Goal: Task Accomplishment & Management: Manage account settings

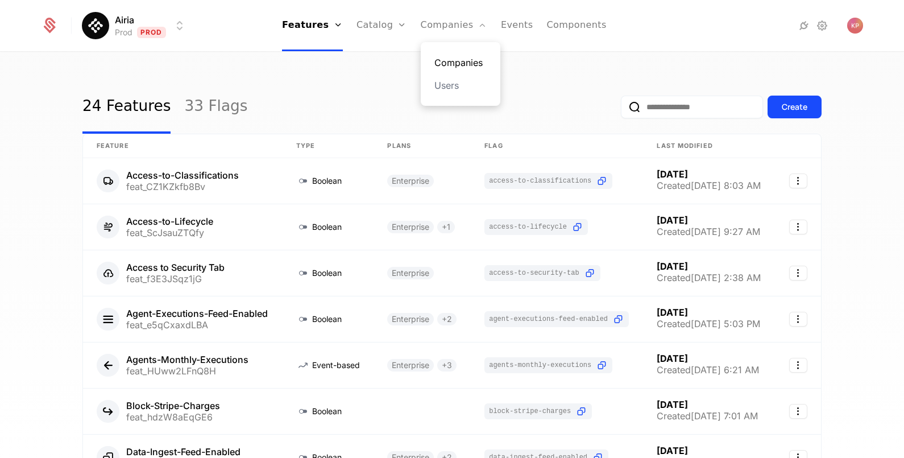
click at [450, 68] on link "Companies" at bounding box center [460, 63] width 52 height 14
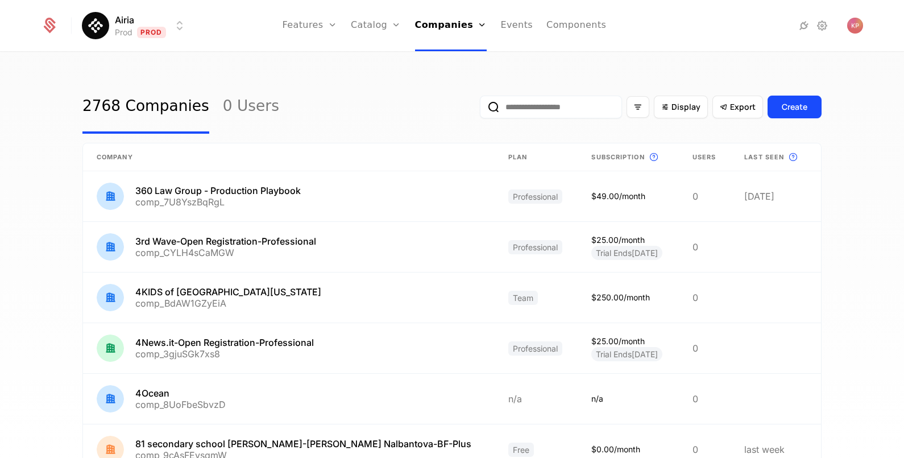
click at [565, 105] on input "email" at bounding box center [551, 106] width 142 height 23
paste input "**********"
type input "**********"
click at [480, 109] on button "submit" at bounding box center [480, 109] width 0 height 0
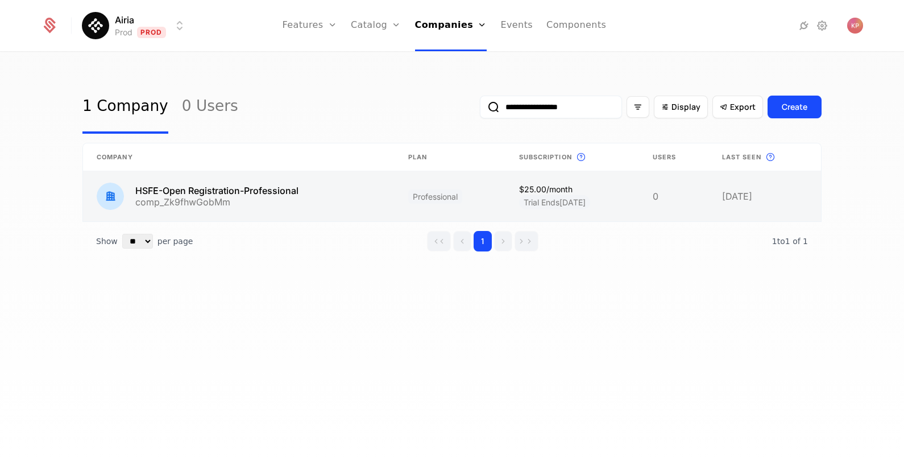
click at [292, 207] on link at bounding box center [239, 196] width 312 height 50
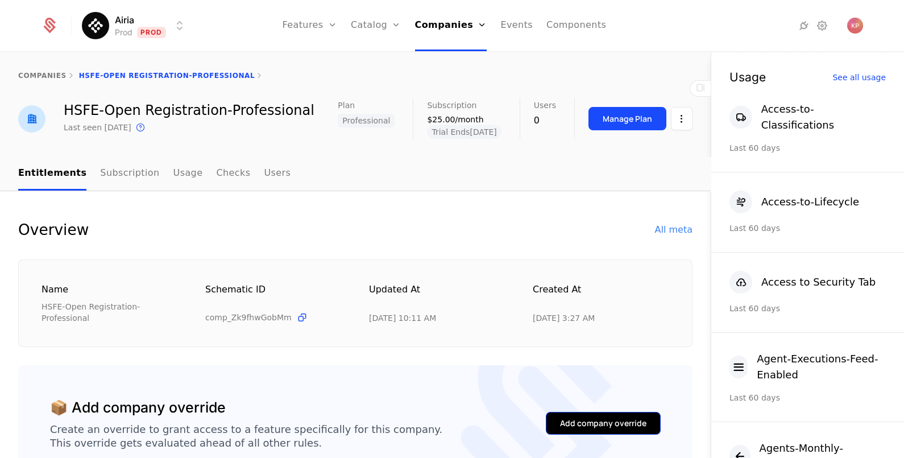
click at [560, 417] on div "Add company override" at bounding box center [603, 422] width 86 height 11
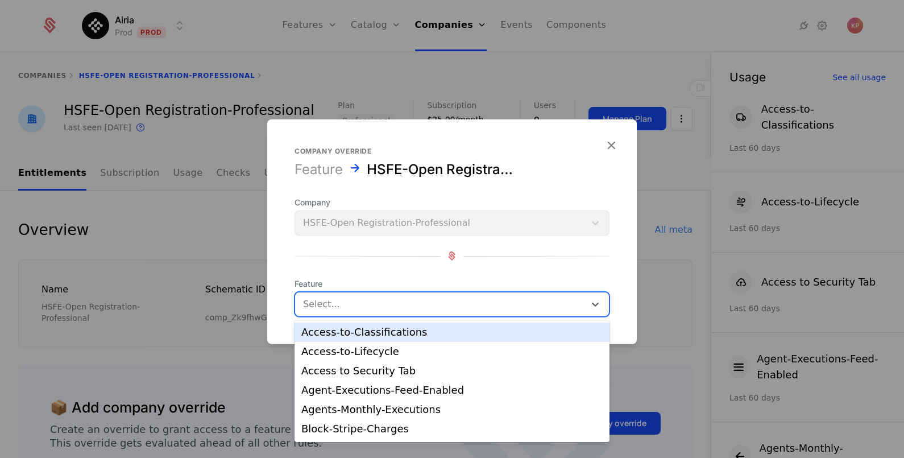
click at [402, 310] on div at bounding box center [440, 304] width 274 height 16
click at [390, 331] on div "Access-to-Classifications" at bounding box center [451, 332] width 301 height 10
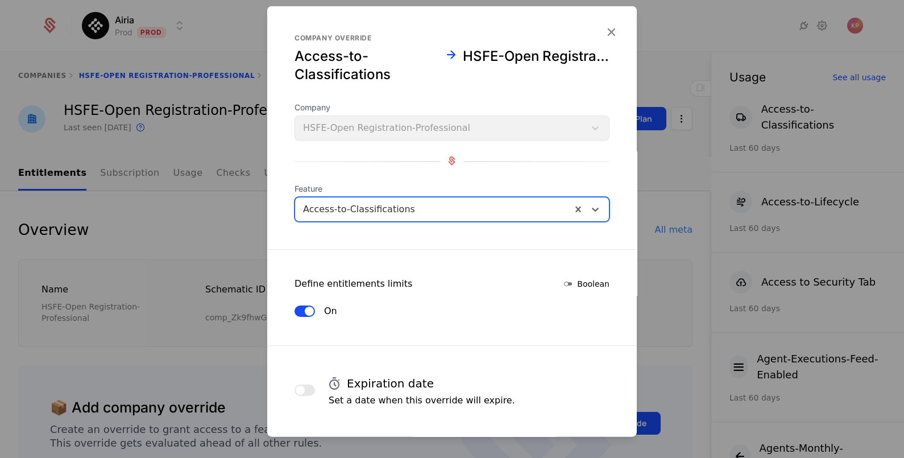
scroll to position [48, 0]
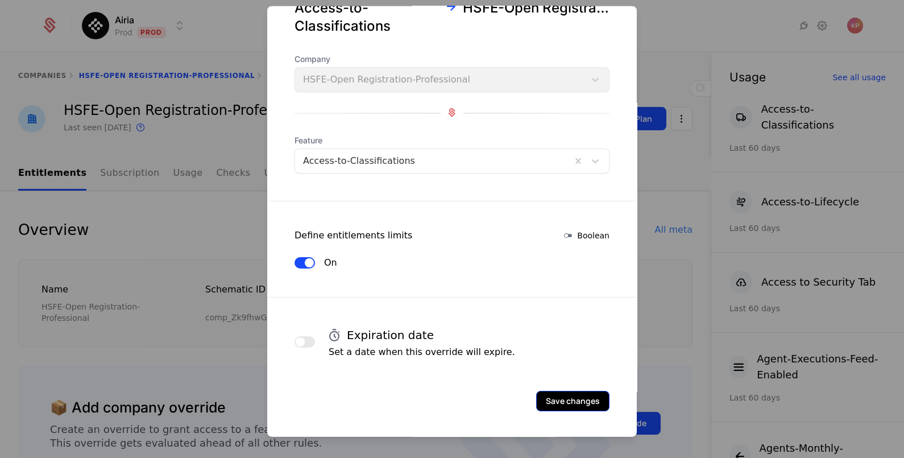
click at [551, 392] on button "Save changes" at bounding box center [572, 400] width 73 height 20
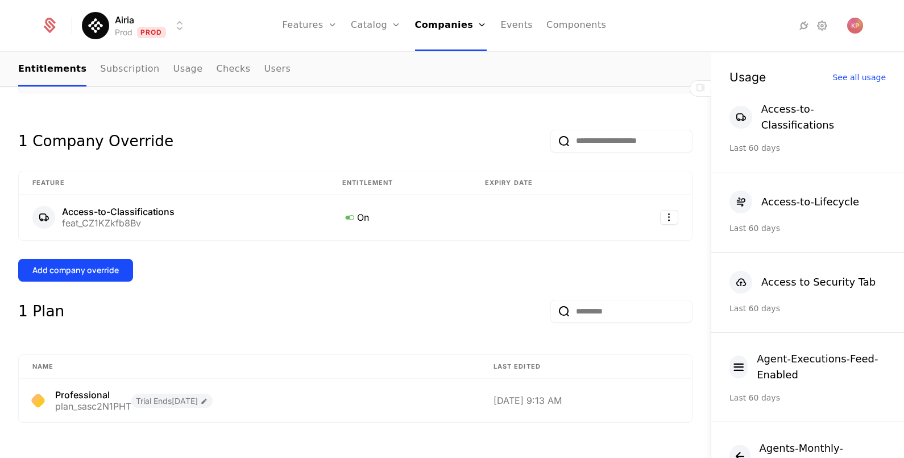
scroll to position [259, 0]
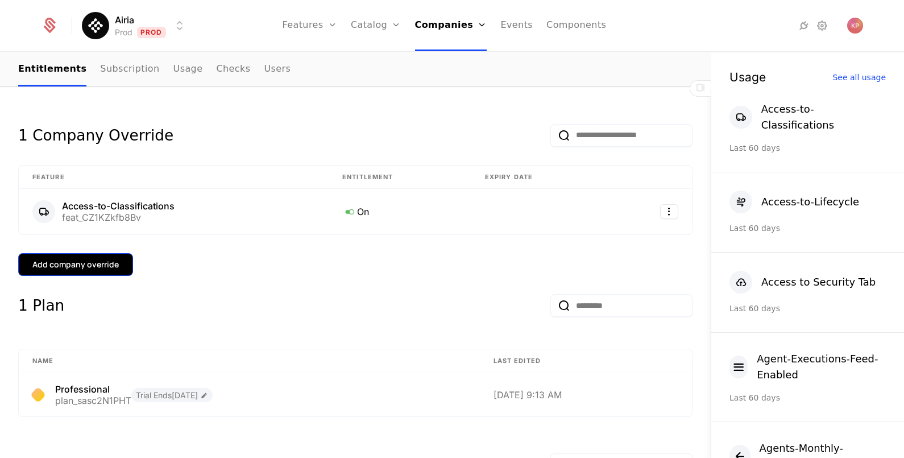
click at [78, 259] on div "Add company override" at bounding box center [75, 264] width 86 height 11
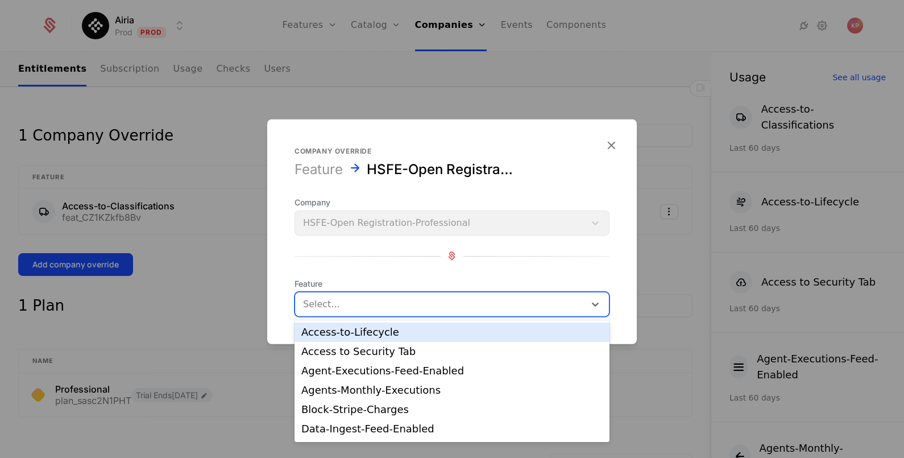
click at [356, 299] on div at bounding box center [440, 304] width 274 height 16
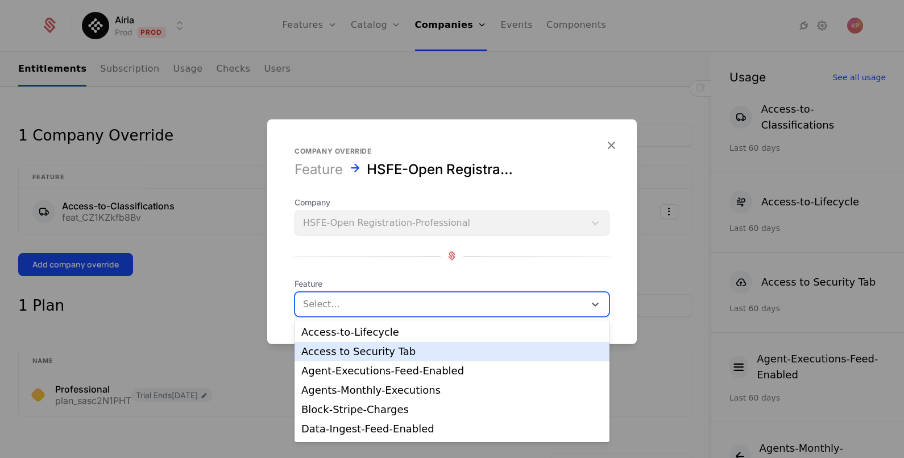
click at [355, 348] on div "Access to Security Tab" at bounding box center [451, 351] width 301 height 10
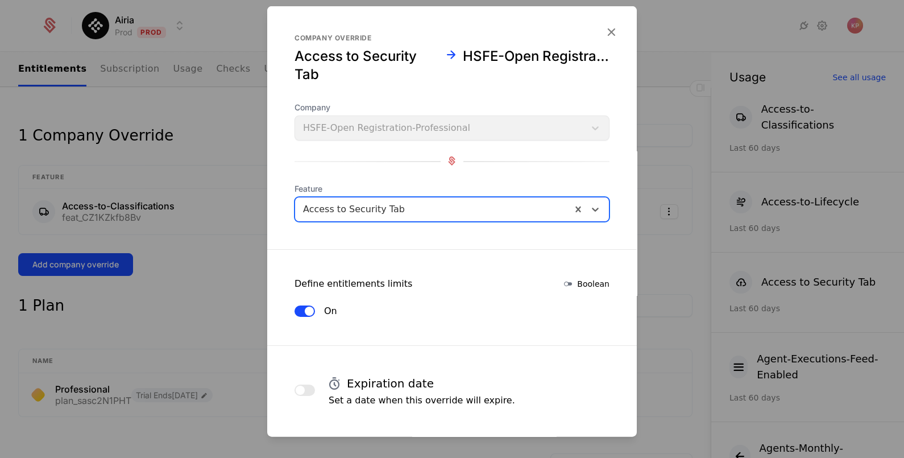
scroll to position [48, 0]
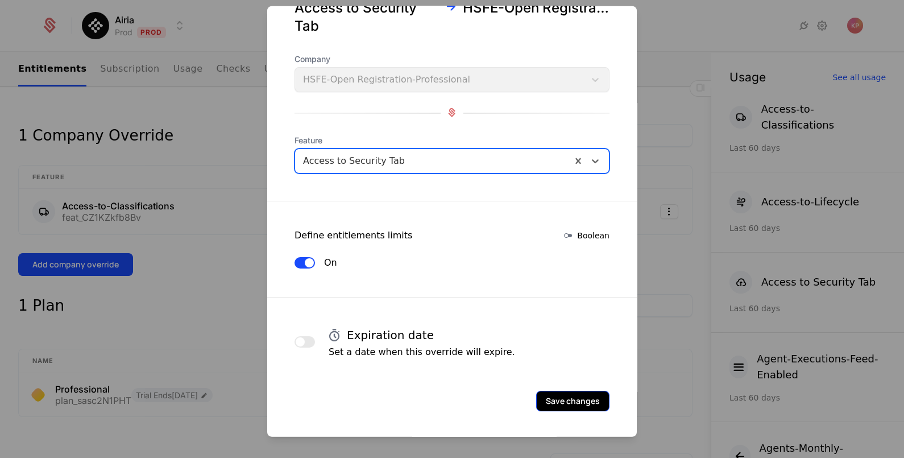
click at [549, 397] on button "Save changes" at bounding box center [572, 400] width 73 height 20
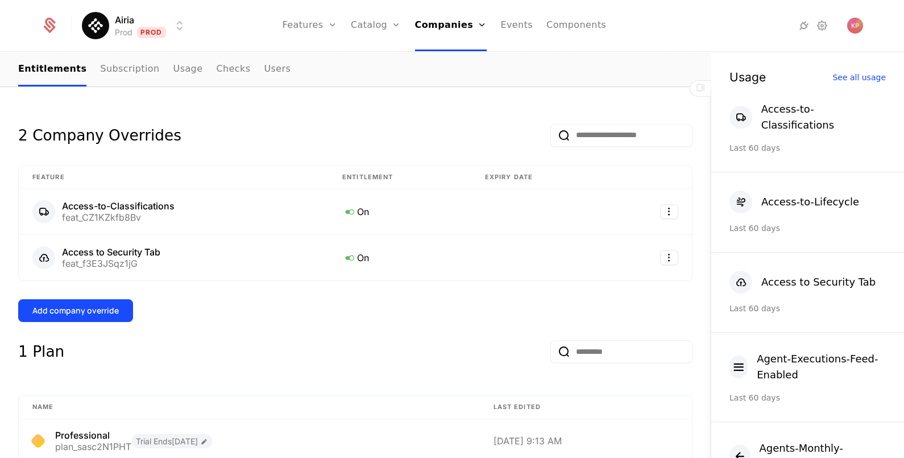
click at [80, 305] on div "Add company override" at bounding box center [75, 310] width 86 height 11
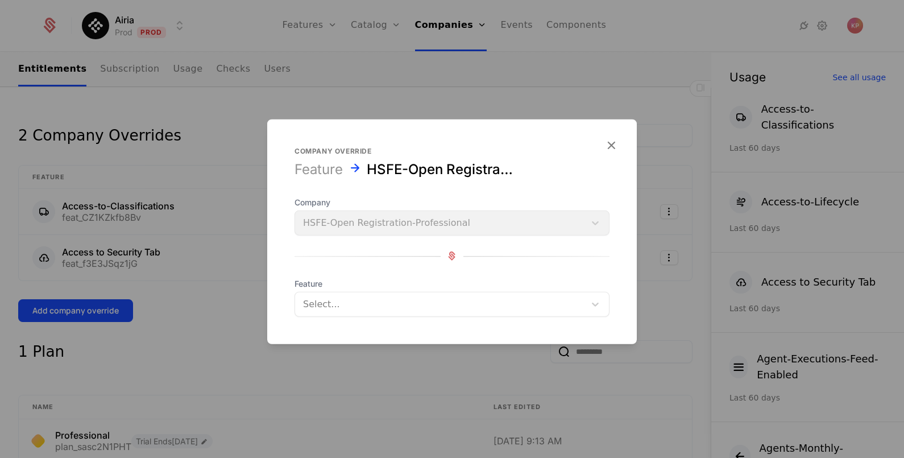
click at [372, 292] on div "Select..." at bounding box center [451, 303] width 315 height 25
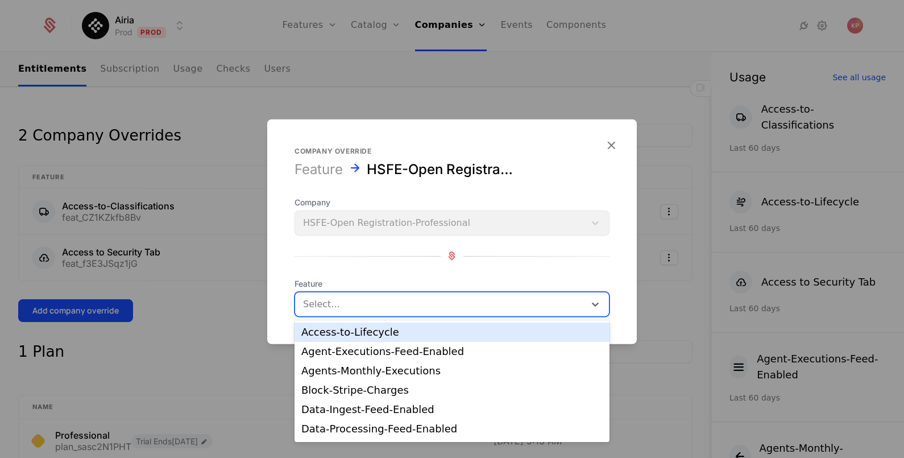
click at [372, 339] on div "Access-to-Lifecycle" at bounding box center [451, 331] width 315 height 19
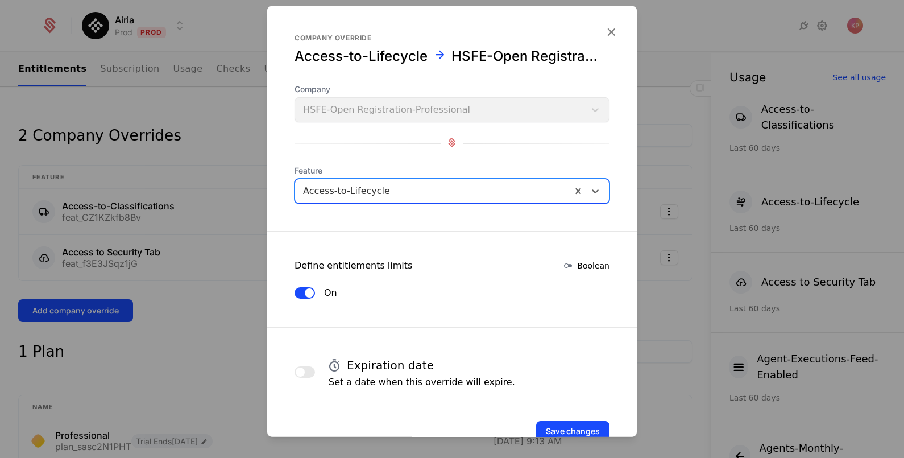
scroll to position [30, 0]
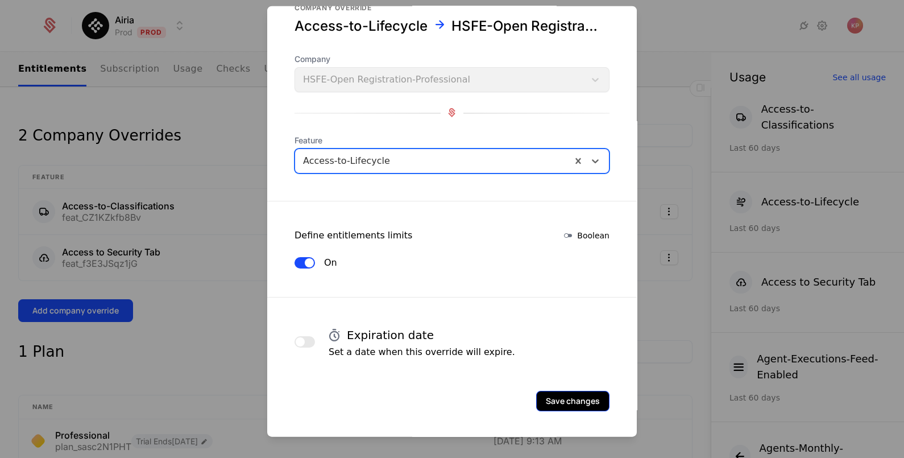
click at [563, 397] on button "Save changes" at bounding box center [572, 400] width 73 height 20
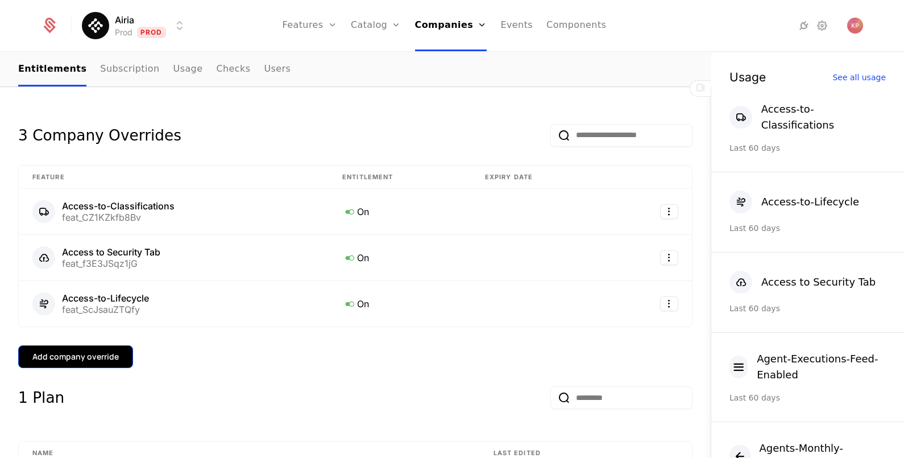
click at [78, 345] on button "Add company override" at bounding box center [75, 356] width 115 height 23
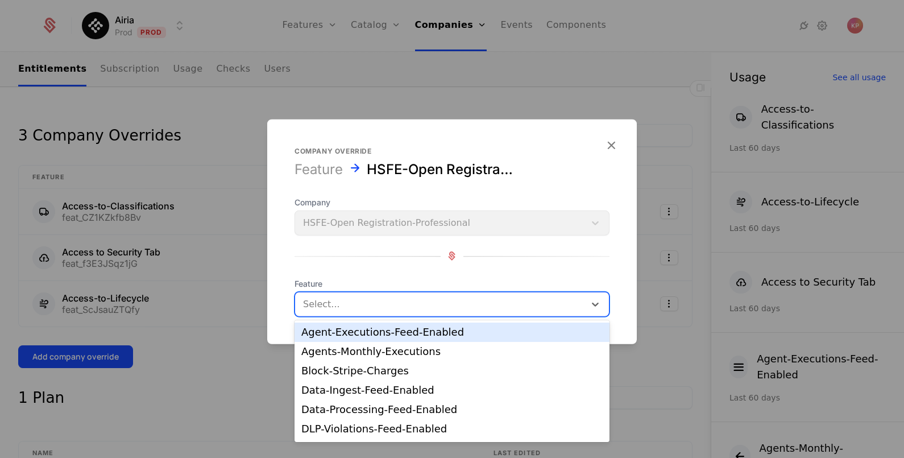
drag, startPoint x: 330, startPoint y: 296, endPoint x: 330, endPoint y: 403, distance: 107.4
click at [330, 404] on div "Data-Processing-Feed-Enabled" at bounding box center [451, 409] width 301 height 10
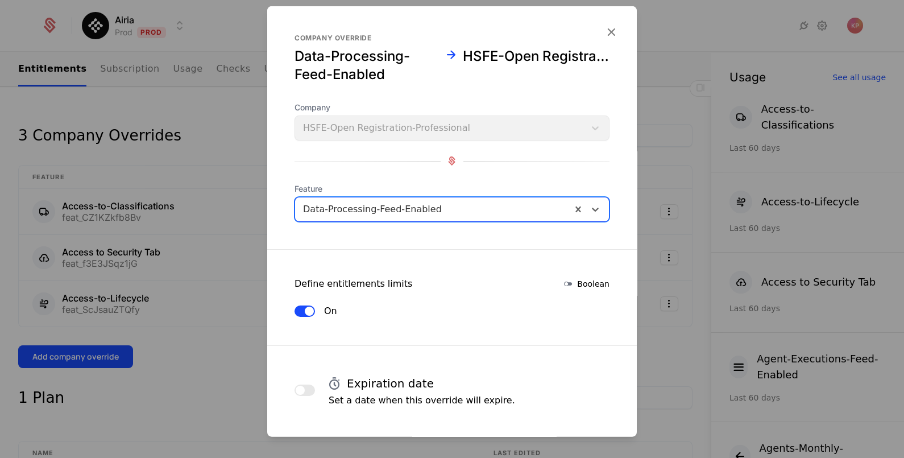
scroll to position [48, 0]
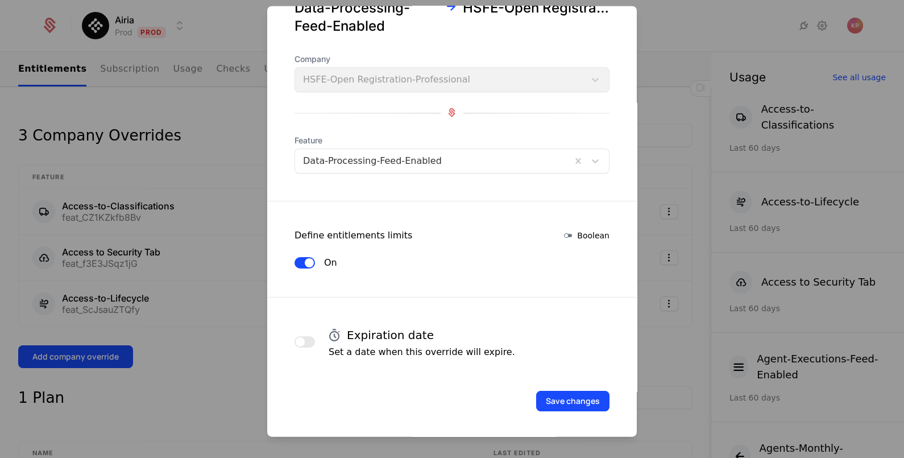
click at [555, 387] on div "Save changes" at bounding box center [451, 384] width 369 height 52
click at [554, 393] on button "Save changes" at bounding box center [572, 400] width 73 height 20
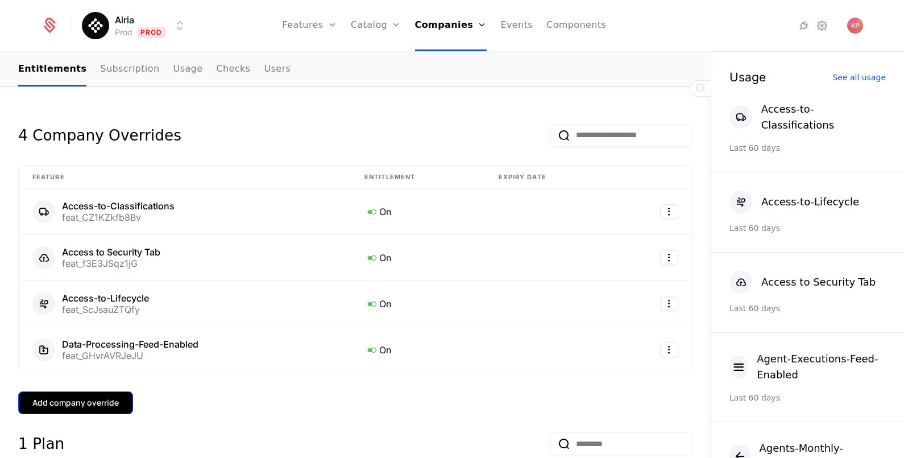
click at [99, 397] on div "Add company override" at bounding box center [75, 402] width 86 height 11
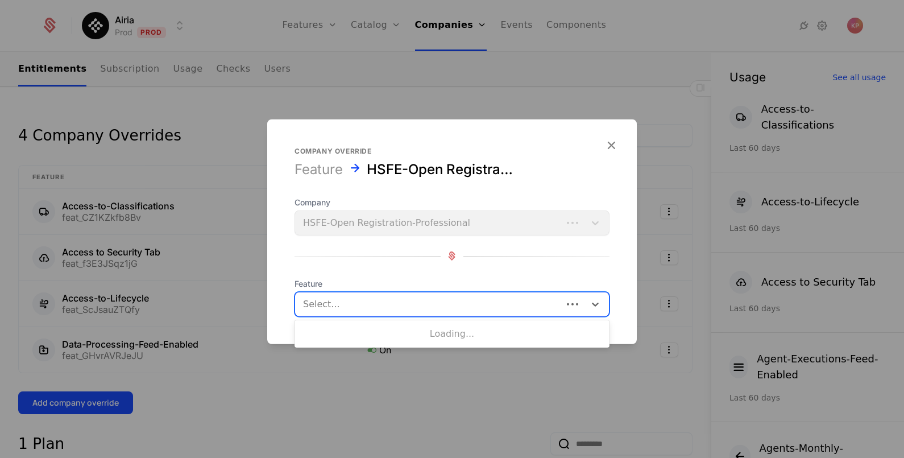
click at [346, 298] on div at bounding box center [428, 304] width 251 height 16
type input "***"
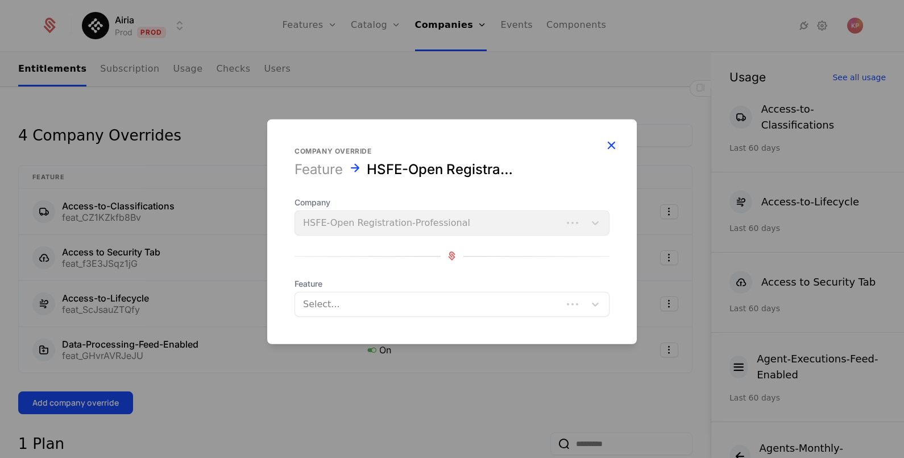
click at [613, 143] on icon "button" at bounding box center [611, 144] width 15 height 15
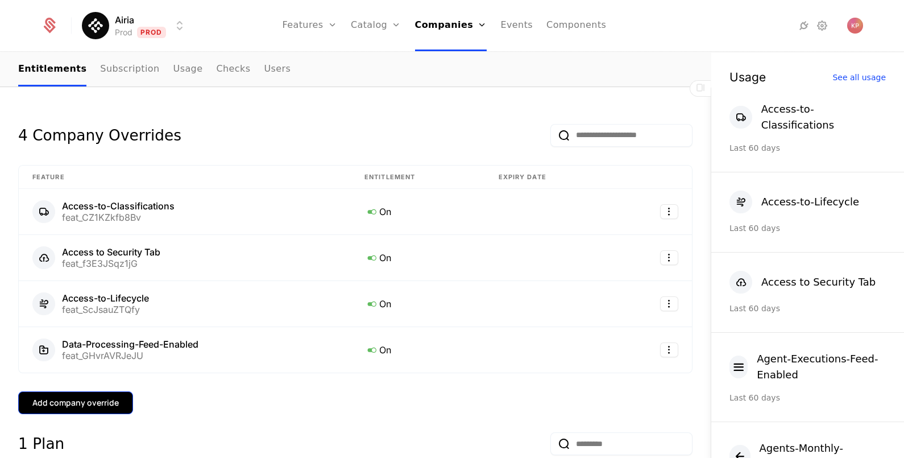
click at [80, 401] on button "Add company override" at bounding box center [75, 402] width 115 height 23
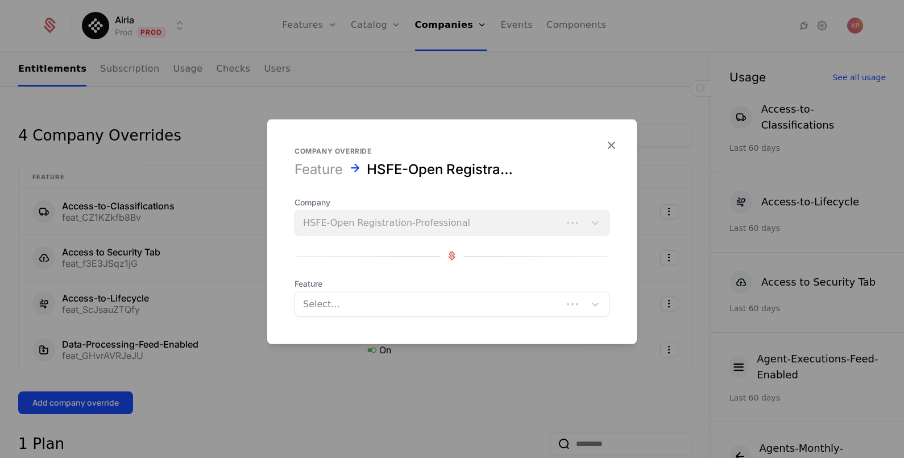
click at [374, 289] on div "Feature Select..." at bounding box center [451, 296] width 315 height 39
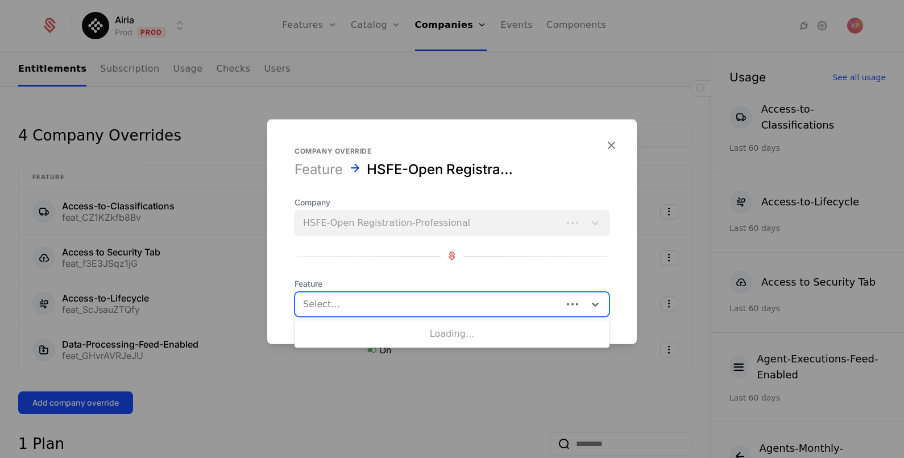
click at [370, 300] on div at bounding box center [428, 304] width 251 height 16
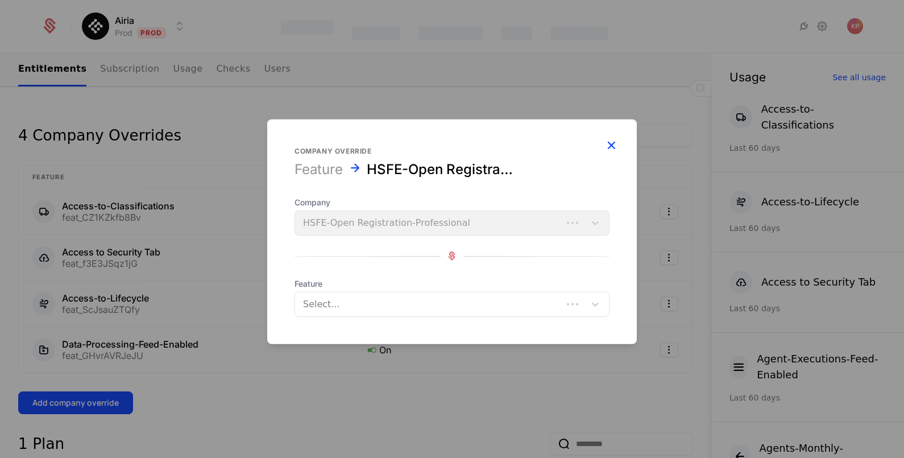
click at [605, 143] on icon "button" at bounding box center [611, 144] width 15 height 15
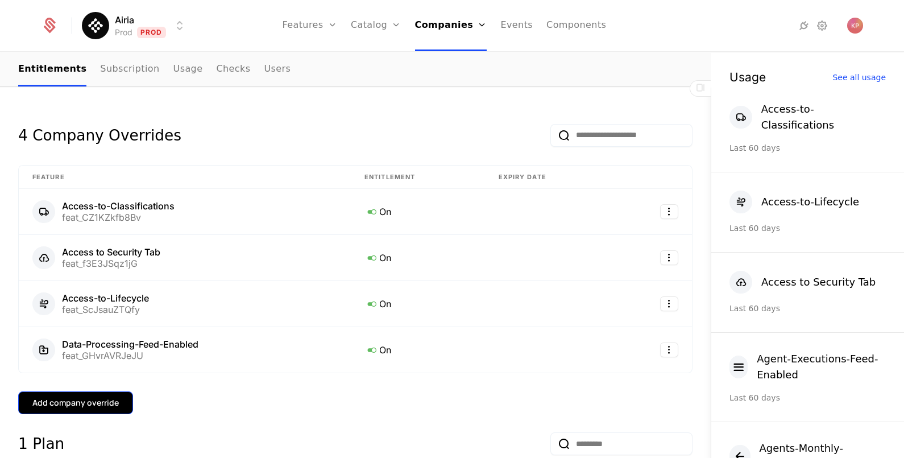
click at [60, 397] on div "Add company override" at bounding box center [75, 402] width 86 height 11
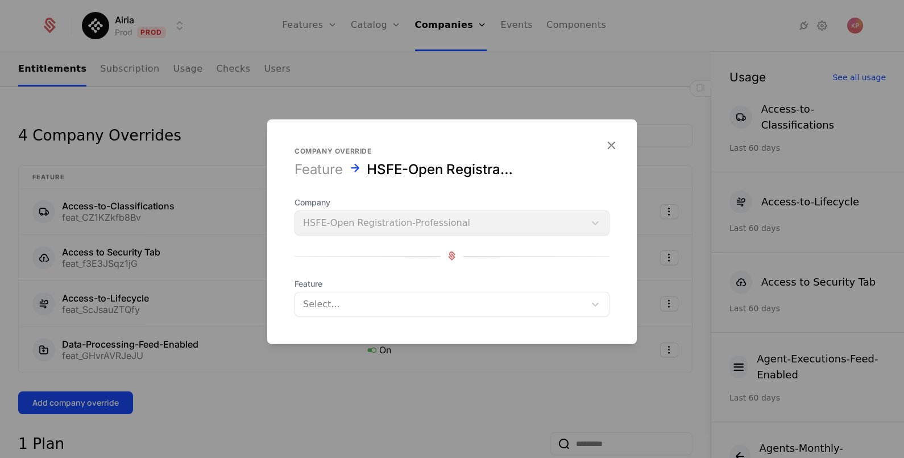
click at [410, 294] on div "Select..." at bounding box center [440, 303] width 290 height 20
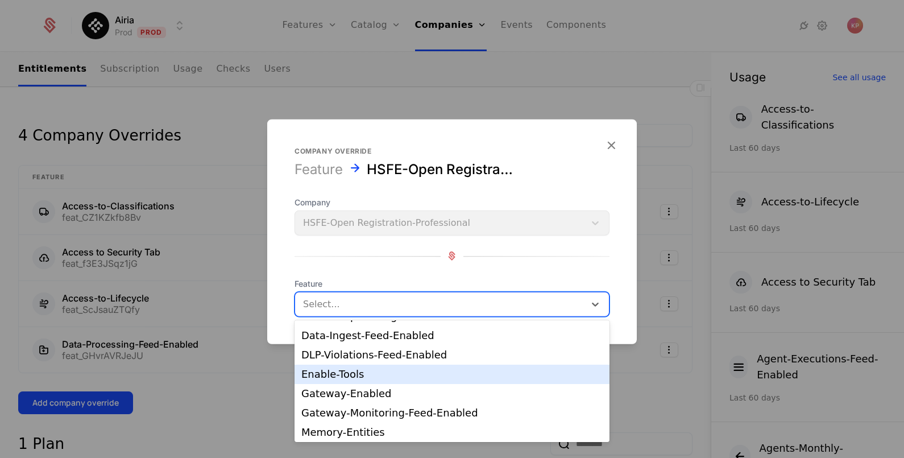
scroll to position [82, 0]
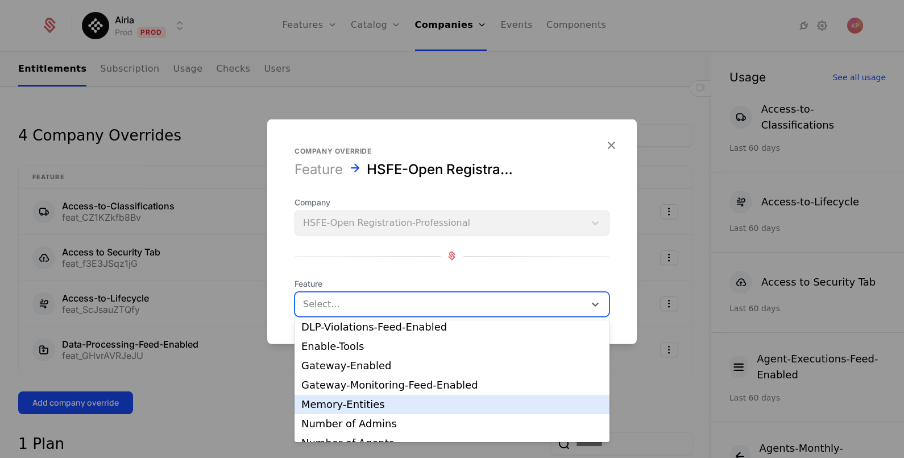
click at [390, 400] on div "Memory-Entities" at bounding box center [451, 404] width 301 height 10
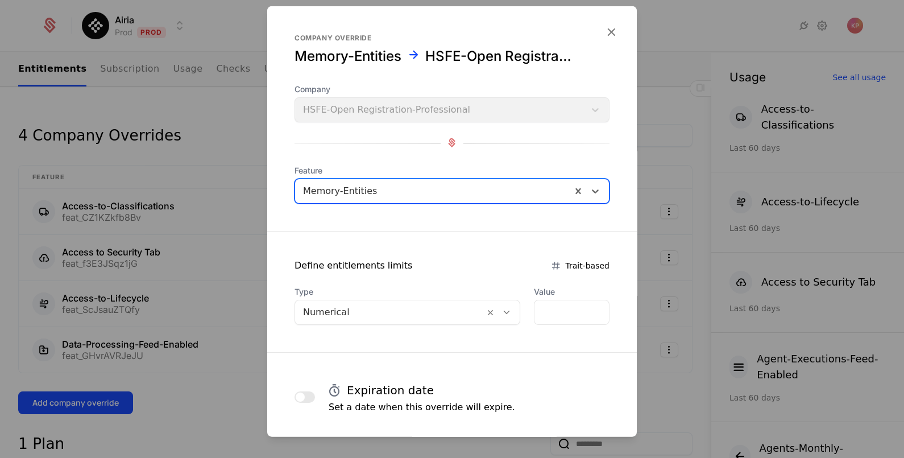
click at [541, 388] on div "Expiration date Set a date when this override will expire." at bounding box center [451, 396] width 315 height 34
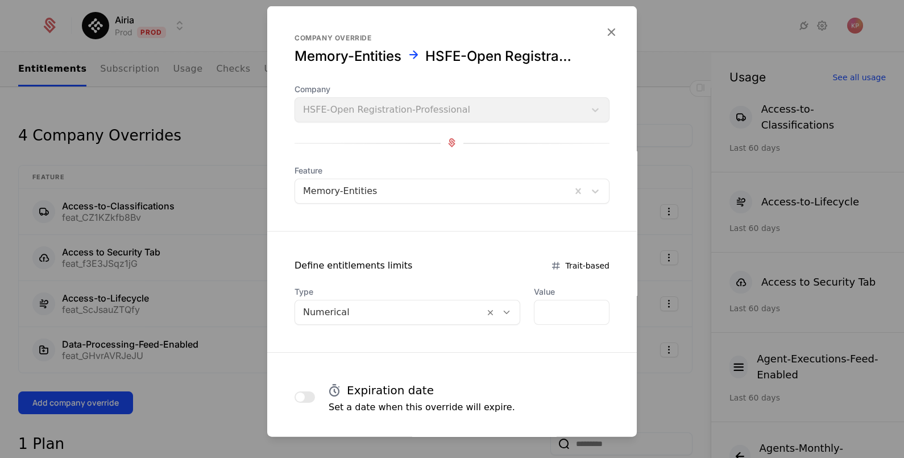
click at [456, 306] on div at bounding box center [389, 312] width 173 height 16
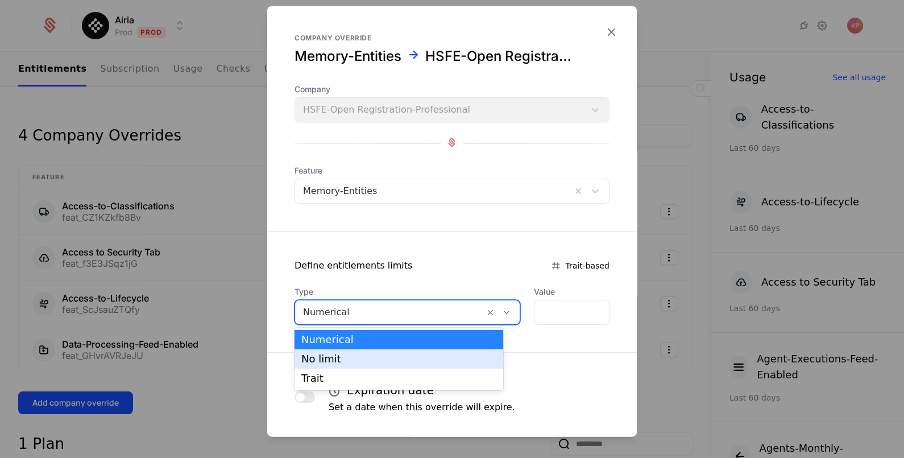
click at [437, 351] on div "No limit" at bounding box center [398, 358] width 209 height 19
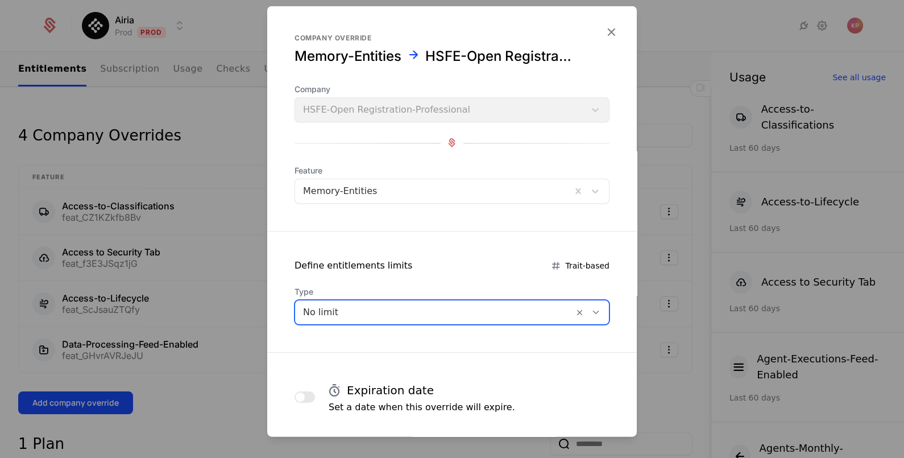
scroll to position [55, 0]
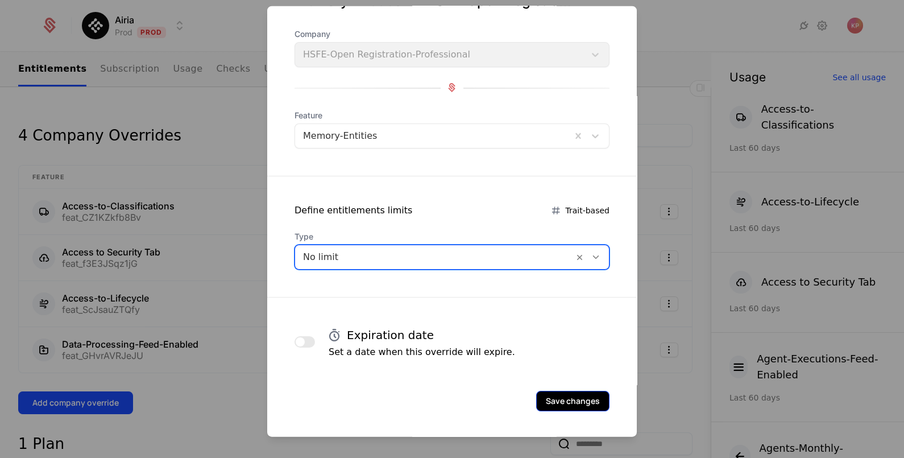
click at [560, 400] on button "Save changes" at bounding box center [572, 400] width 73 height 20
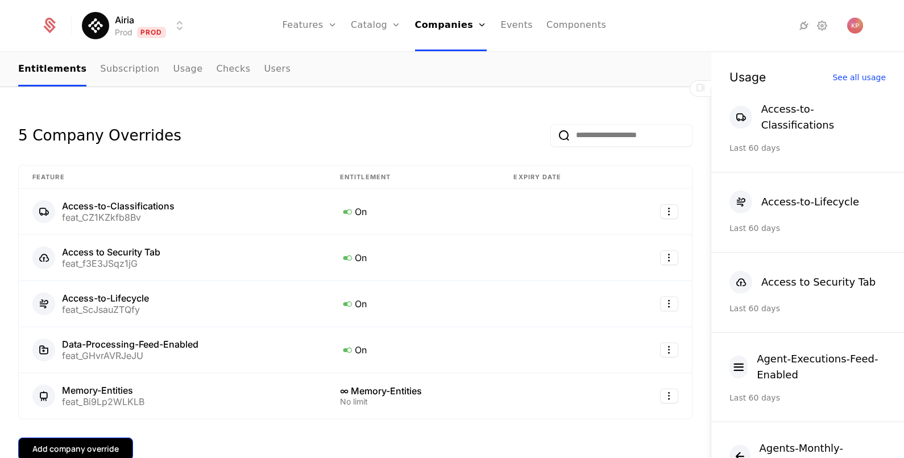
click at [95, 443] on div "Add company override" at bounding box center [75, 448] width 86 height 11
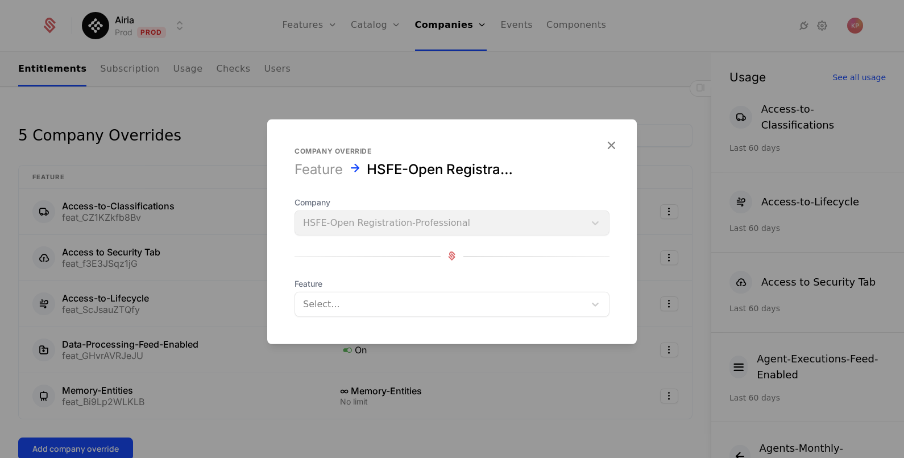
click at [346, 300] on div at bounding box center [440, 304] width 274 height 16
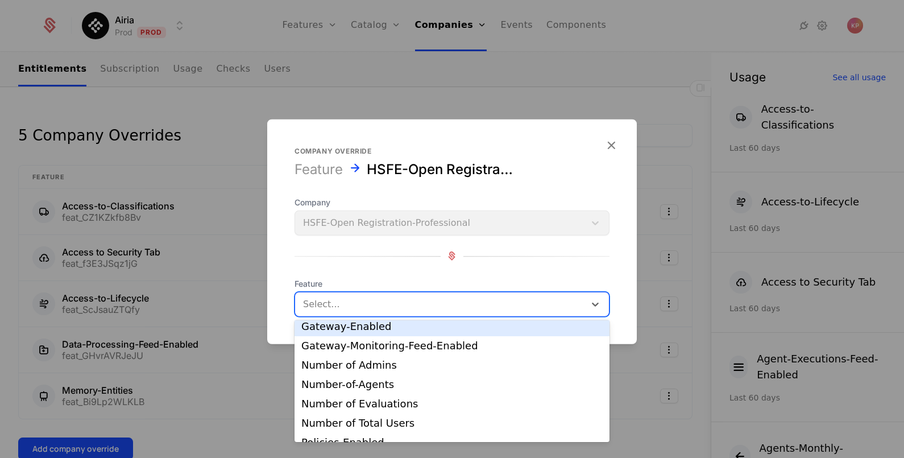
scroll to position [133, 0]
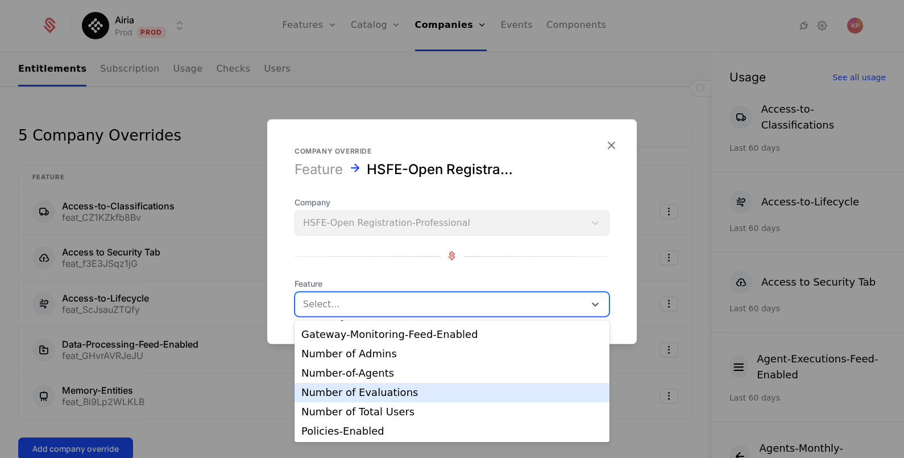
click at [380, 387] on div "Number of Evaluations" at bounding box center [451, 392] width 301 height 10
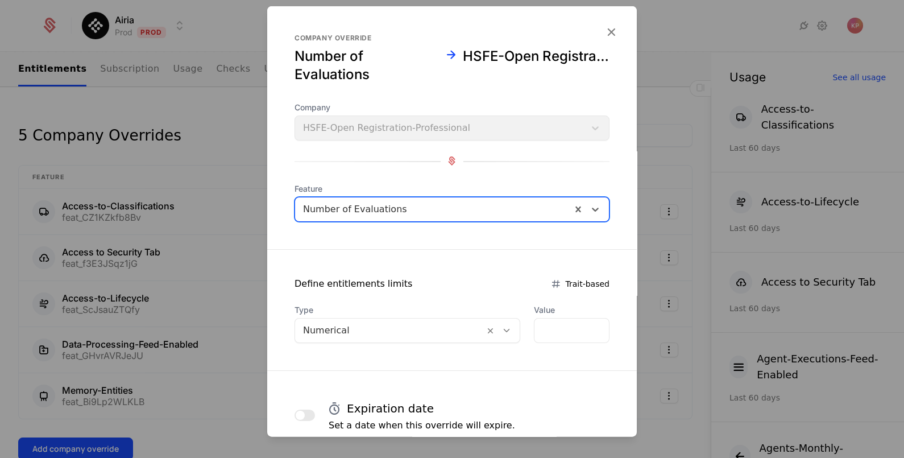
click at [449, 322] on div at bounding box center [389, 330] width 173 height 16
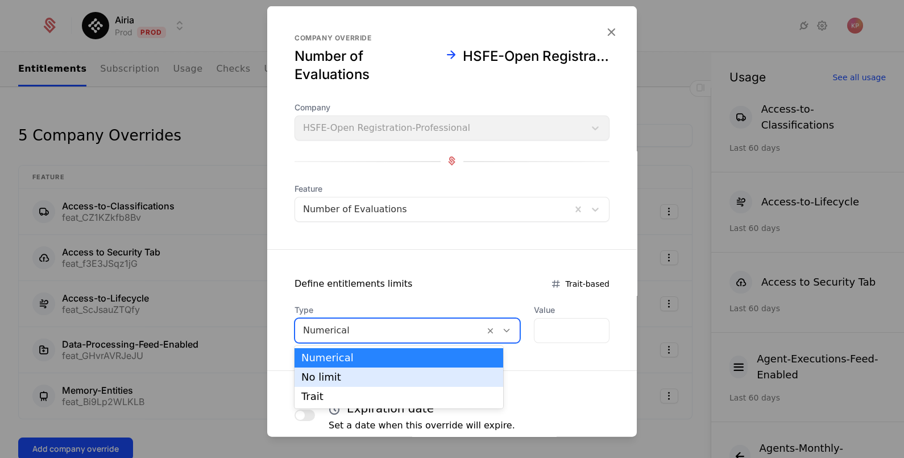
click at [427, 378] on div "No limit" at bounding box center [398, 377] width 195 height 10
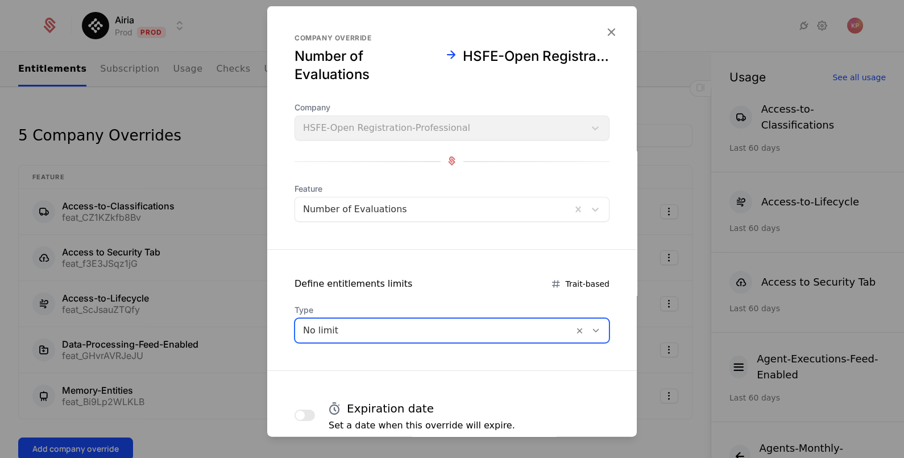
scroll to position [73, 0]
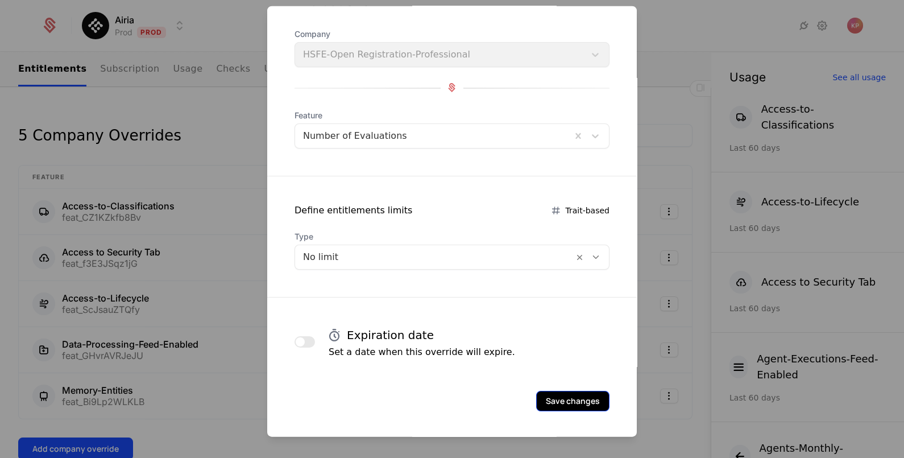
click at [566, 399] on button "Save changes" at bounding box center [572, 400] width 73 height 20
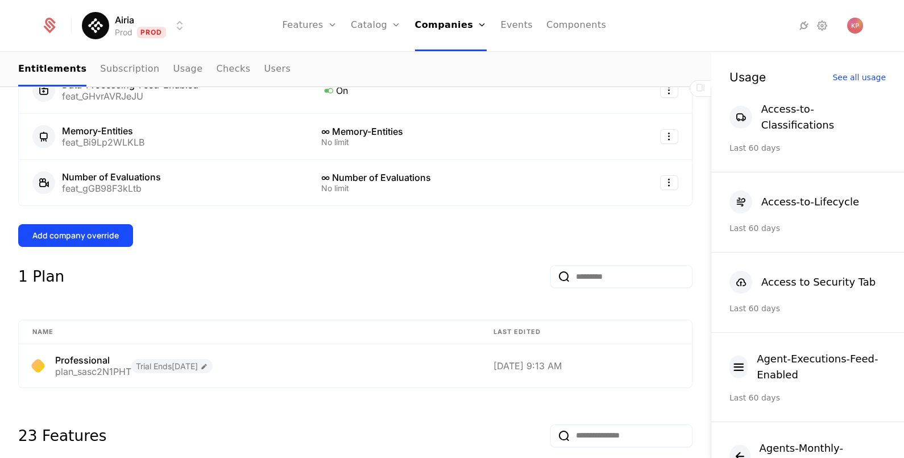
scroll to position [520, 0]
click at [87, 223] on button "Add company override" at bounding box center [75, 234] width 115 height 23
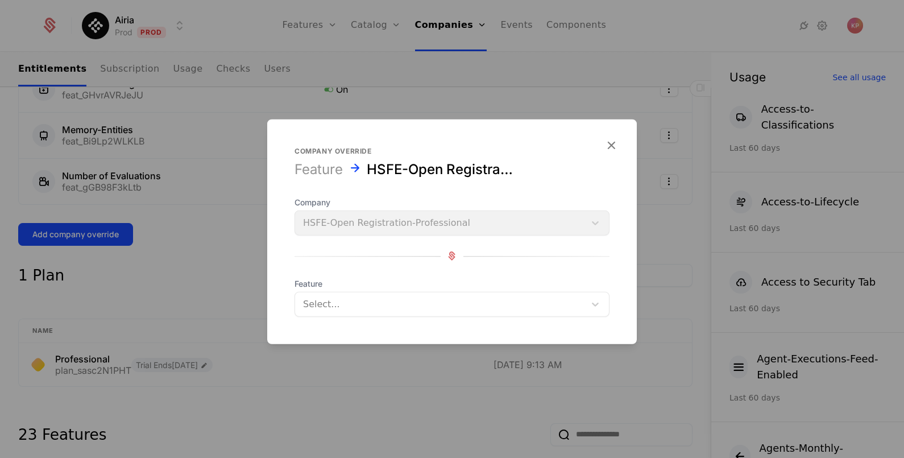
click at [336, 310] on div at bounding box center [440, 304] width 274 height 16
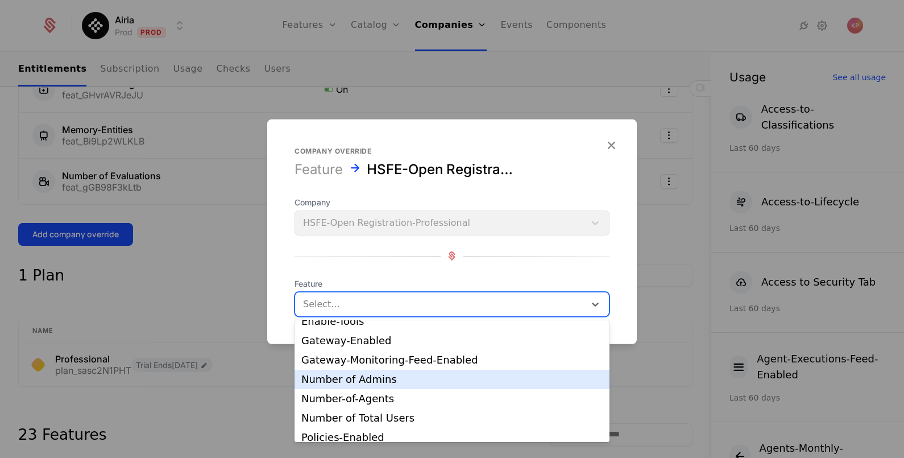
scroll to position [120, 0]
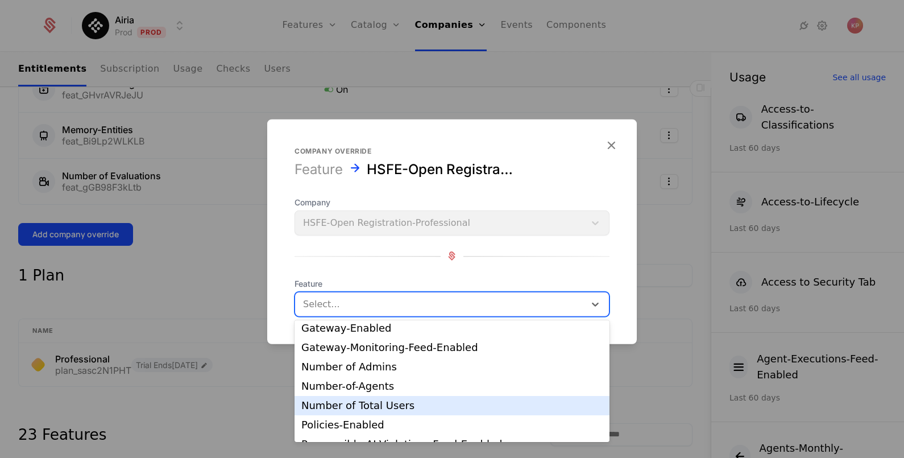
click at [390, 402] on div "Number of Total Users" at bounding box center [451, 405] width 301 height 10
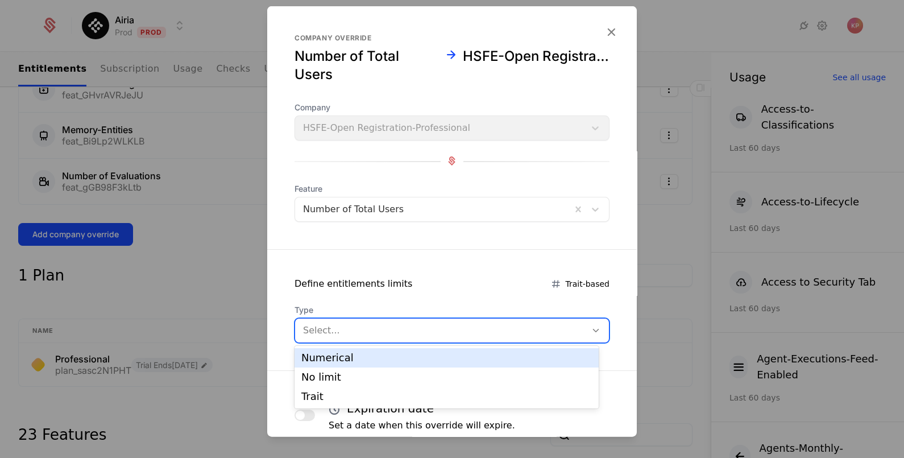
click at [451, 333] on div at bounding box center [440, 330] width 275 height 16
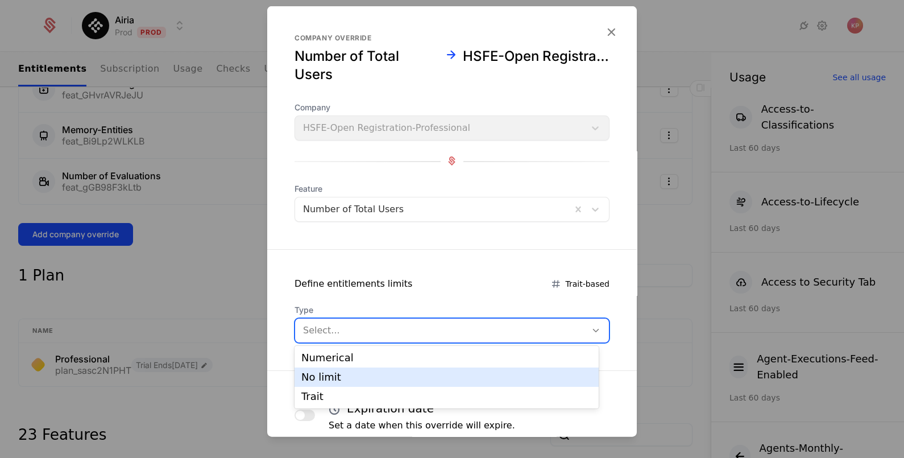
click at [435, 376] on div "No limit" at bounding box center [446, 377] width 290 height 10
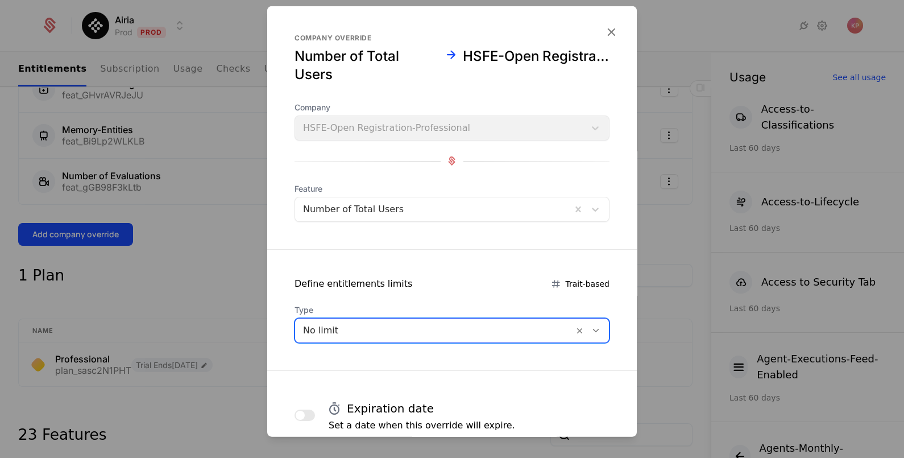
scroll to position [73, 0]
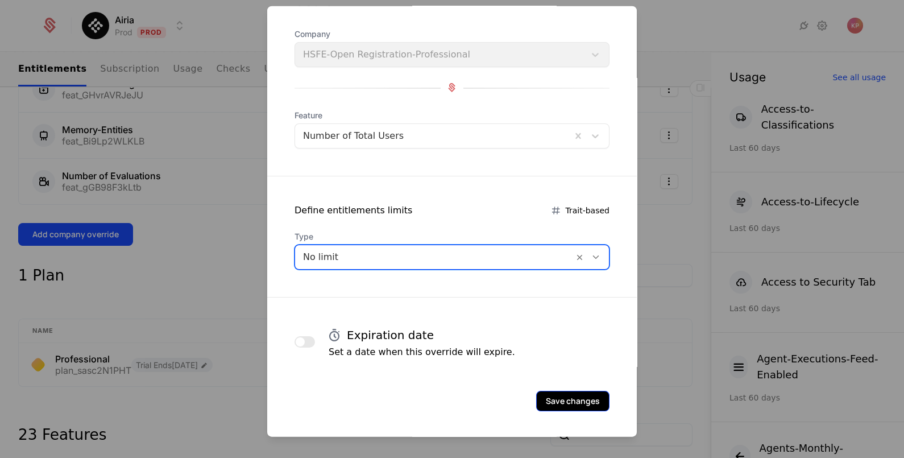
click at [544, 400] on button "Save changes" at bounding box center [572, 400] width 73 height 20
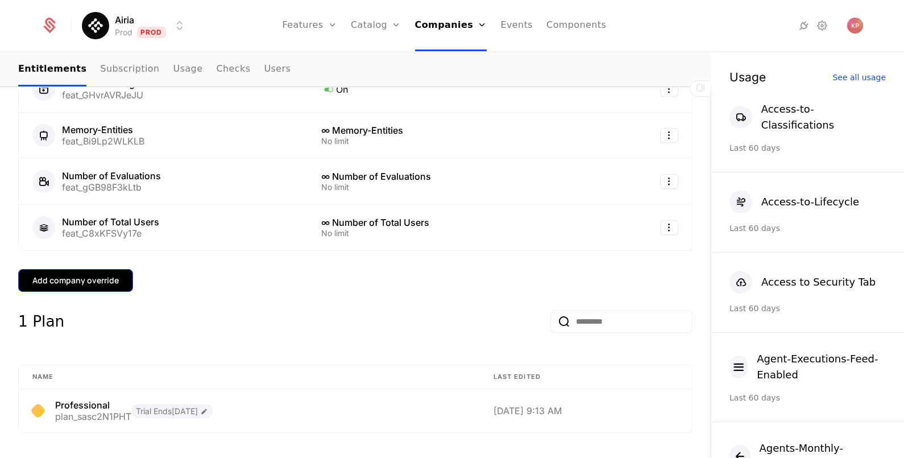
click at [74, 275] on div "Add company override" at bounding box center [75, 280] width 86 height 11
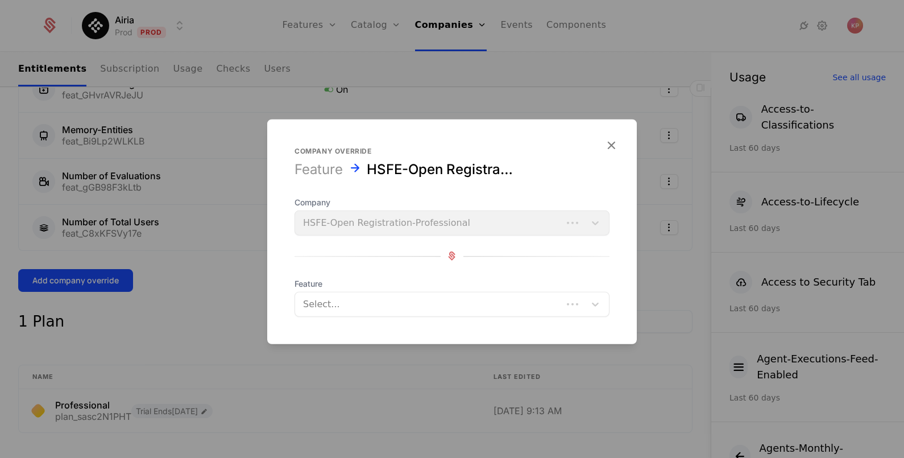
click at [367, 300] on div at bounding box center [428, 304] width 251 height 16
click at [604, 141] on icon "button" at bounding box center [611, 144] width 15 height 15
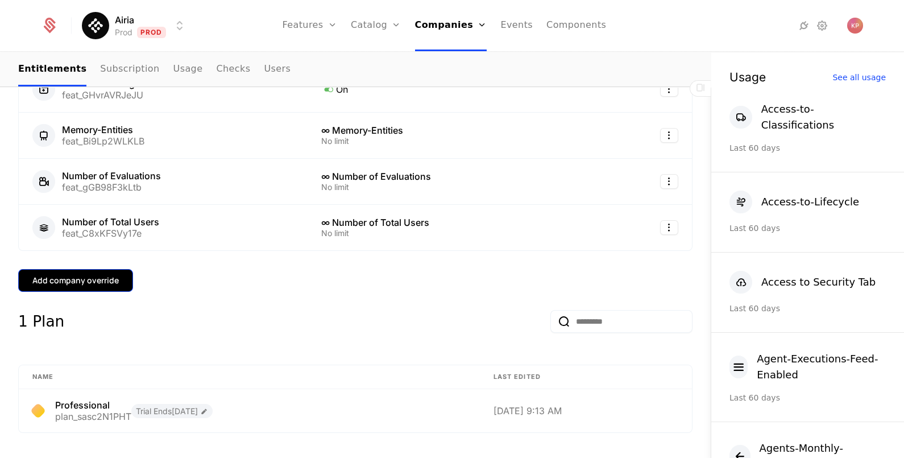
click at [108, 275] on div "Add company override" at bounding box center [75, 280] width 86 height 11
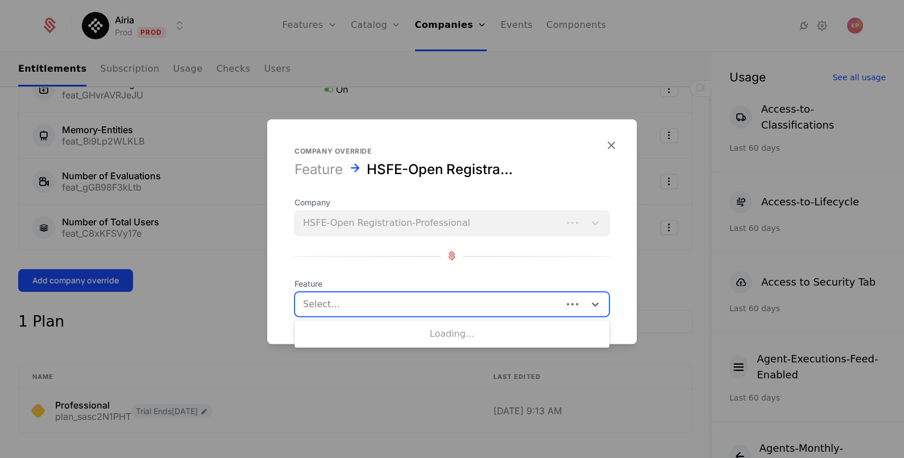
click at [354, 309] on div at bounding box center [428, 304] width 251 height 16
click at [614, 144] on icon "button" at bounding box center [611, 144] width 15 height 15
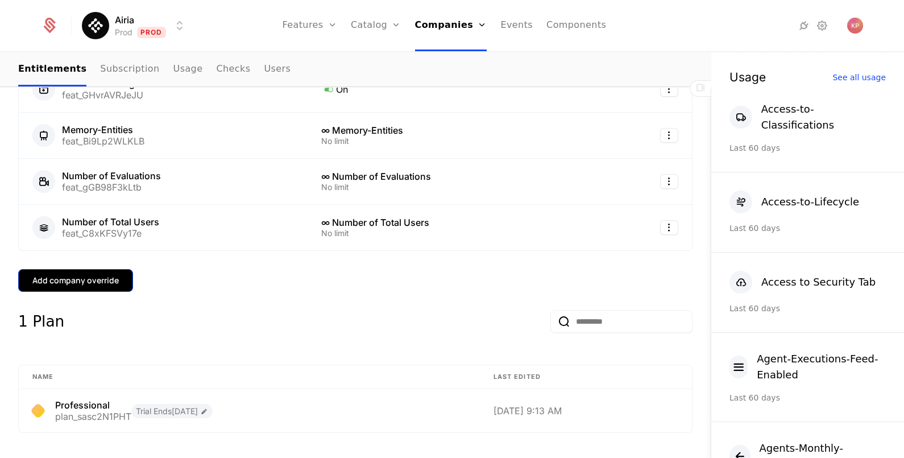
click at [103, 275] on div "Add company override" at bounding box center [75, 280] width 86 height 11
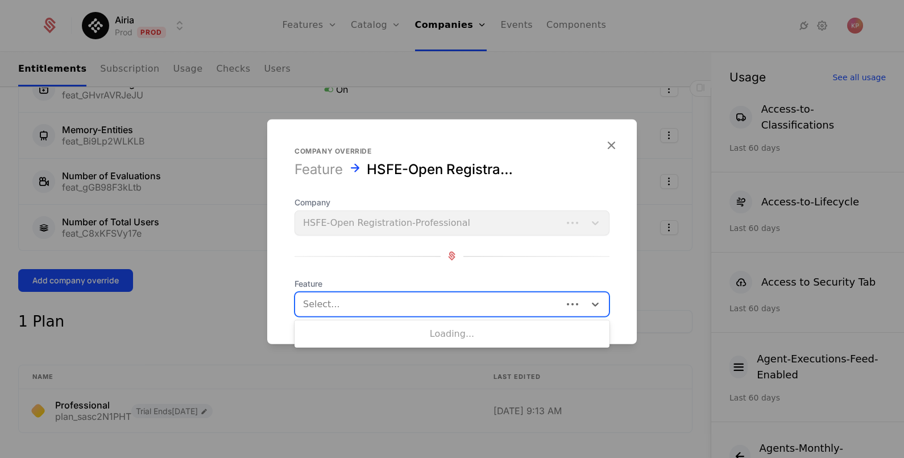
click at [384, 296] on div at bounding box center [428, 304] width 251 height 16
click at [612, 142] on icon "button" at bounding box center [611, 144] width 15 height 15
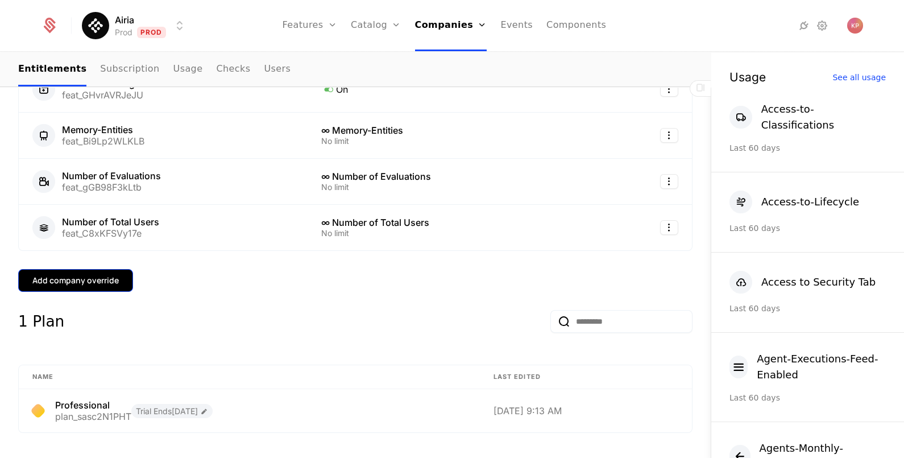
click at [78, 269] on button "Add company override" at bounding box center [75, 280] width 115 height 23
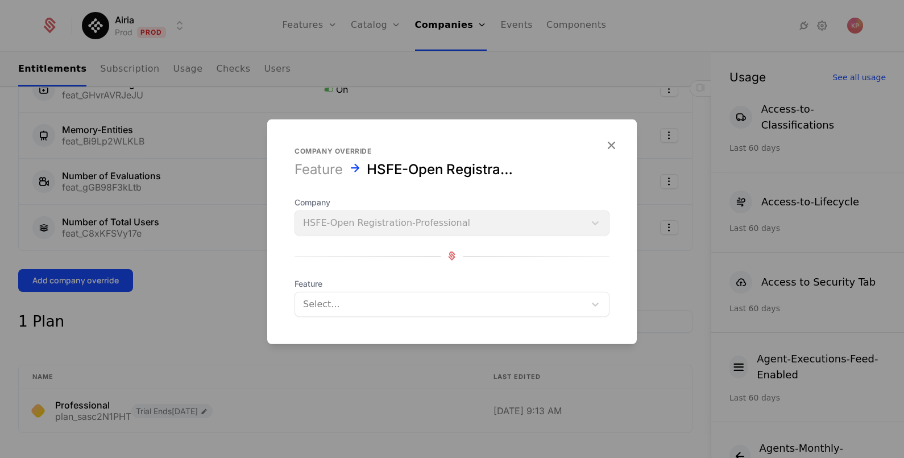
click at [458, 313] on div "Select..." at bounding box center [440, 303] width 290 height 20
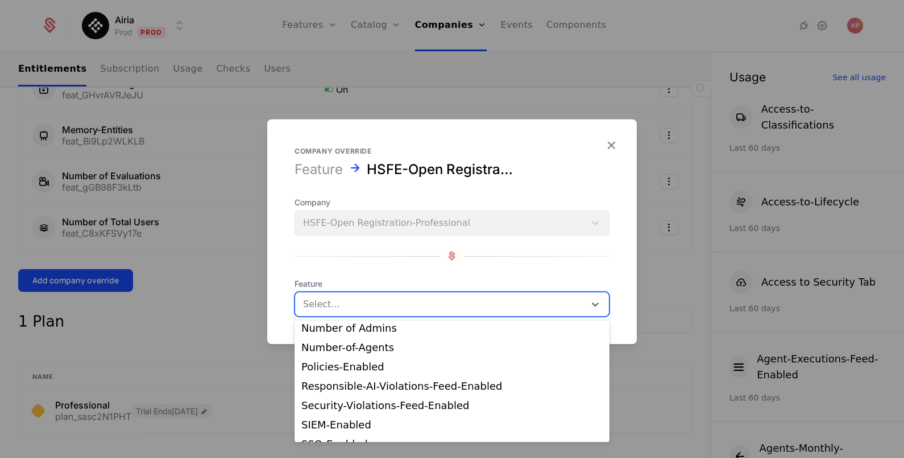
scroll to position [159, 0]
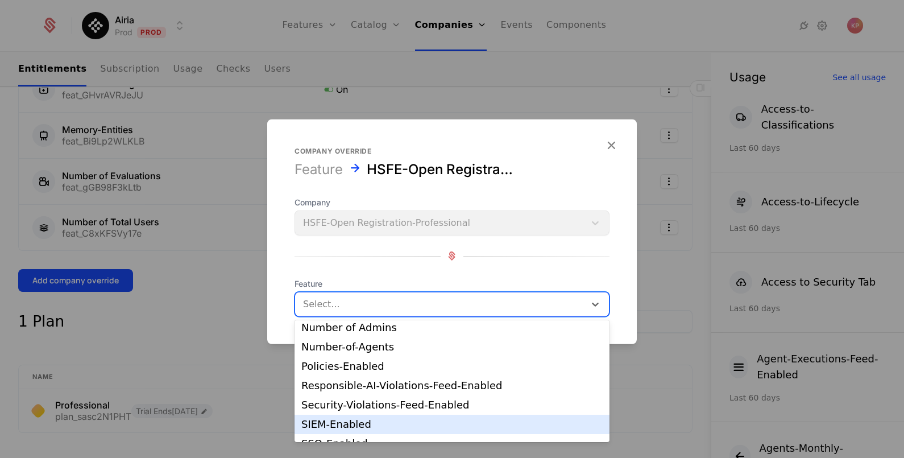
click at [384, 423] on div "SIEM-Enabled" at bounding box center [451, 424] width 301 height 10
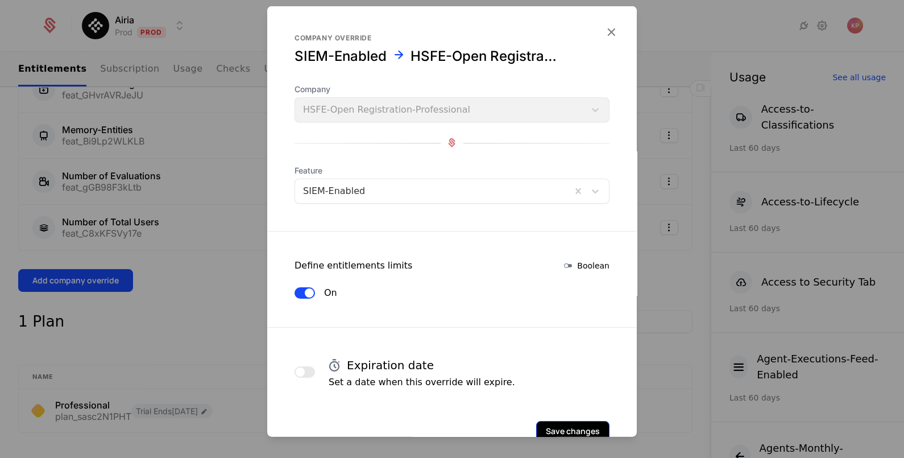
click at [542, 427] on button "Save changes" at bounding box center [572, 430] width 73 height 20
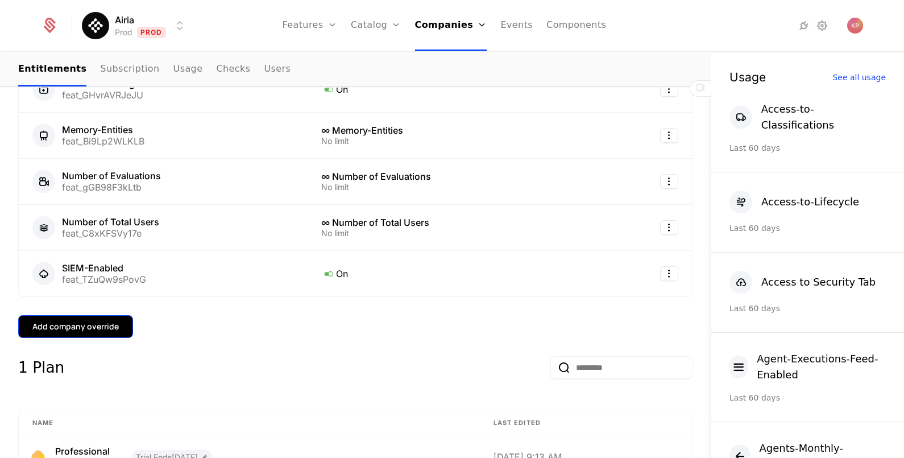
click at [95, 315] on button "Add company override" at bounding box center [75, 326] width 115 height 23
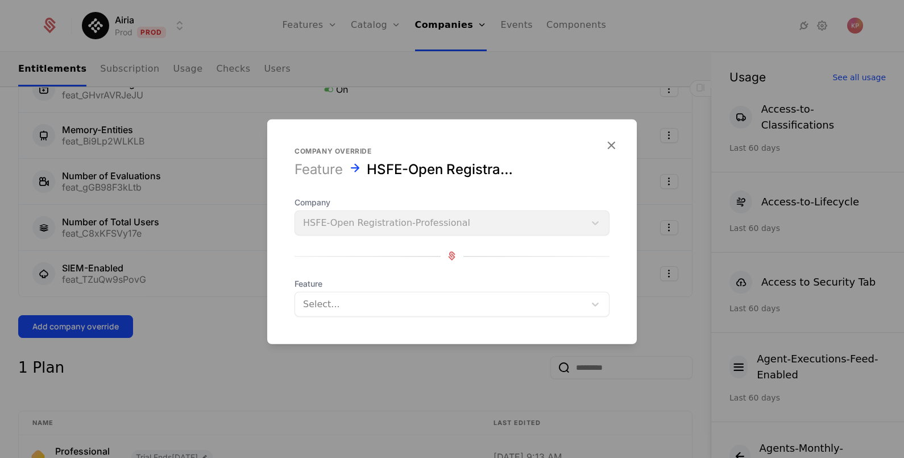
click at [355, 312] on div "Select..." at bounding box center [440, 303] width 290 height 20
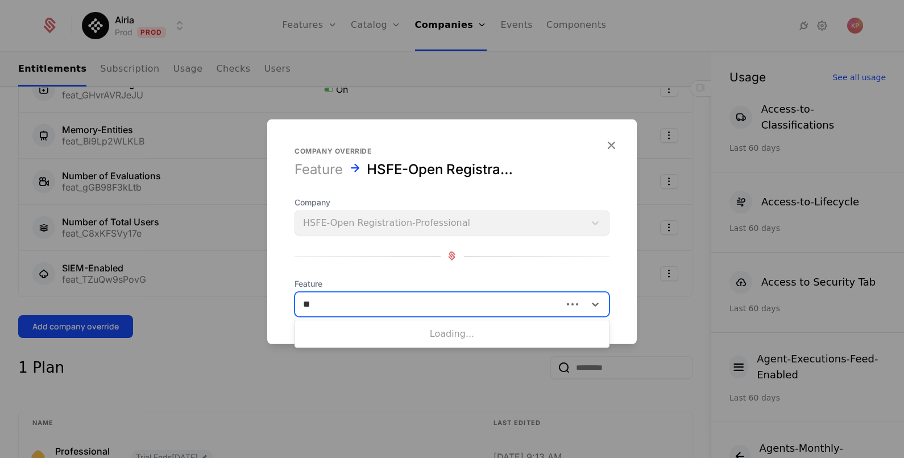
type input "***"
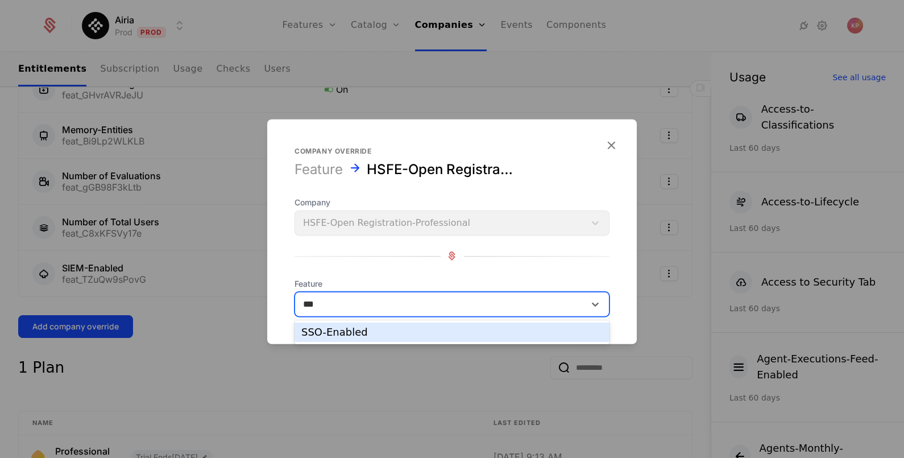
click at [363, 327] on div "SSO-Enabled" at bounding box center [451, 332] width 301 height 10
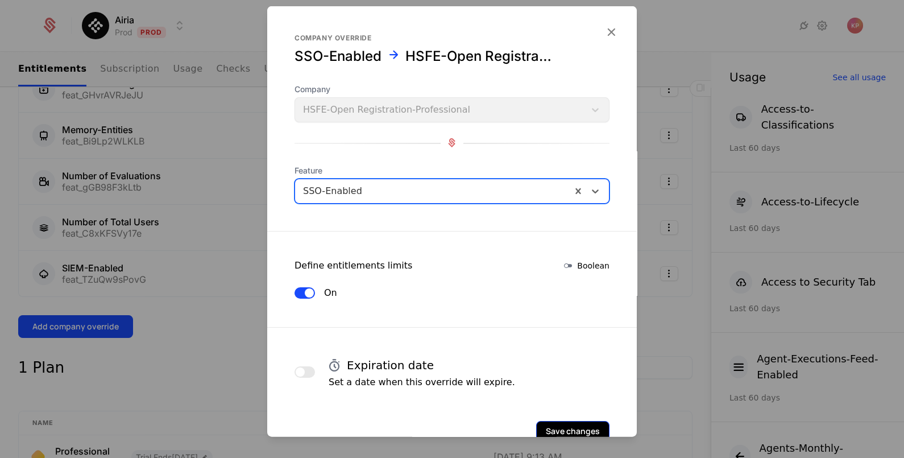
click at [577, 422] on button "Save changes" at bounding box center [572, 430] width 73 height 20
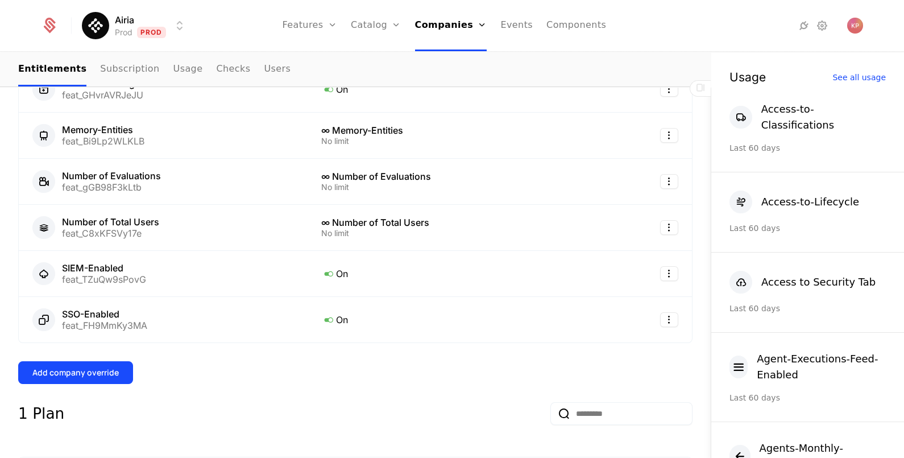
click at [39, 348] on div "Overview All meta Name HSFE-Open Registration-Professional Schematic ID comp_Zk…" at bounding box center [355, 428] width 674 height 1458
click at [65, 367] on div "Add company override" at bounding box center [75, 372] width 86 height 11
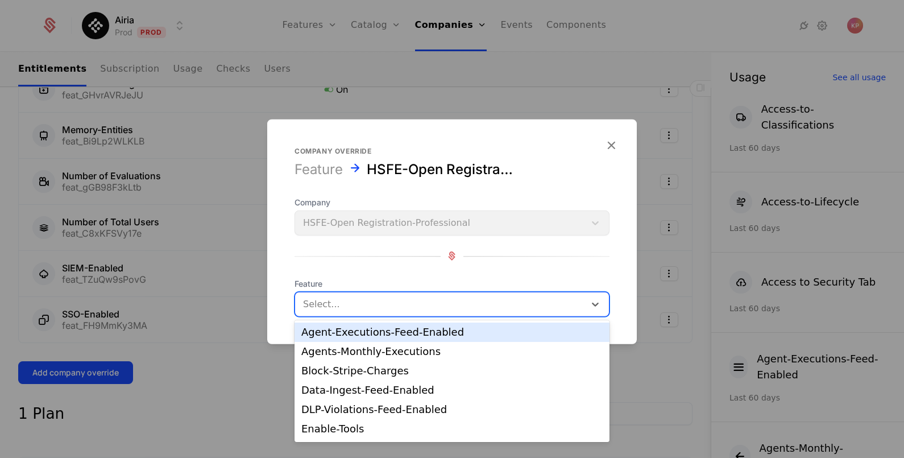
click at [355, 297] on div at bounding box center [440, 304] width 274 height 16
type input "*"
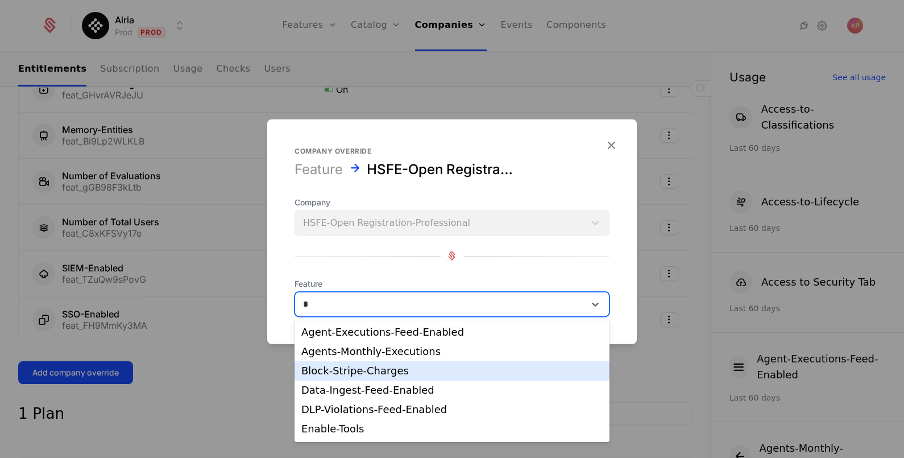
scroll to position [134, 0]
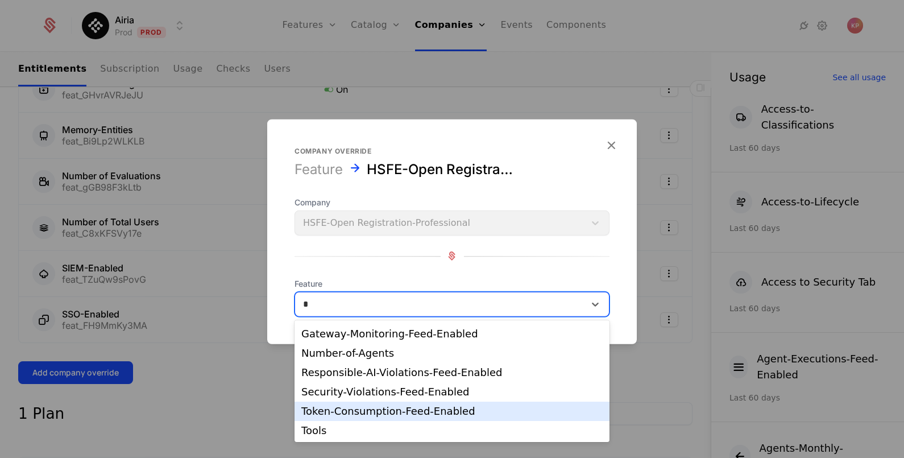
click at [380, 412] on div "Token-Consumption-Feed-Enabled" at bounding box center [451, 411] width 301 height 10
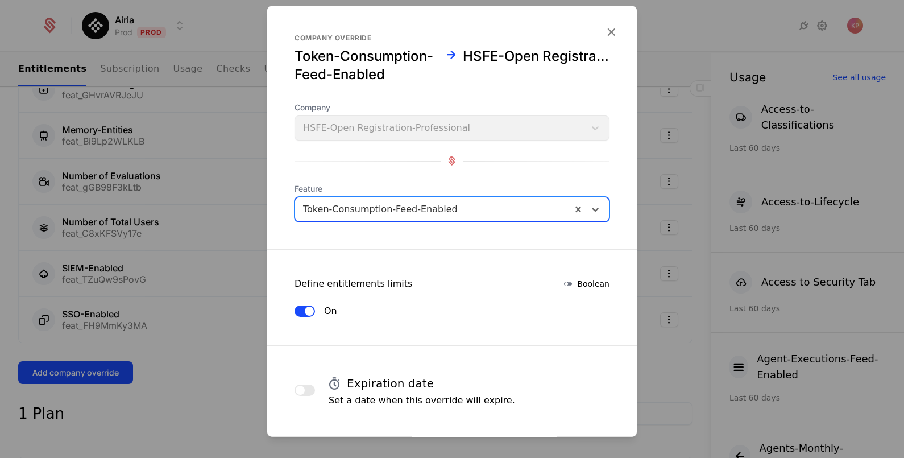
scroll to position [67, 0]
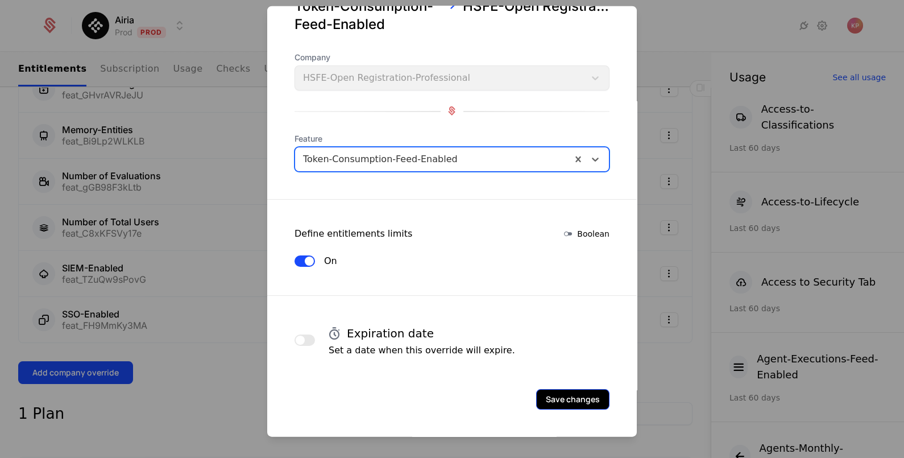
click at [560, 396] on button "Save changes" at bounding box center [572, 398] width 73 height 20
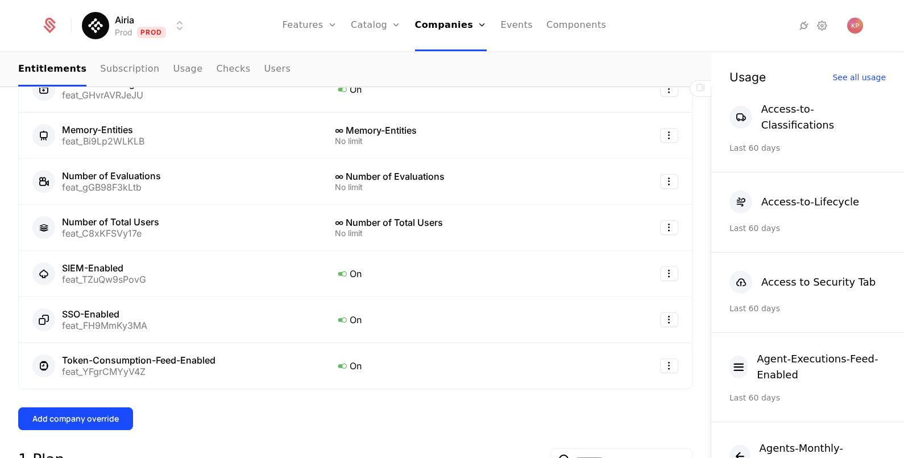
click at [70, 392] on div "Overview All meta Name HSFE-Open Registration-Professional Schematic ID comp_Zk…" at bounding box center [355, 451] width 674 height 1504
click at [73, 407] on button "Add company override" at bounding box center [75, 418] width 115 height 23
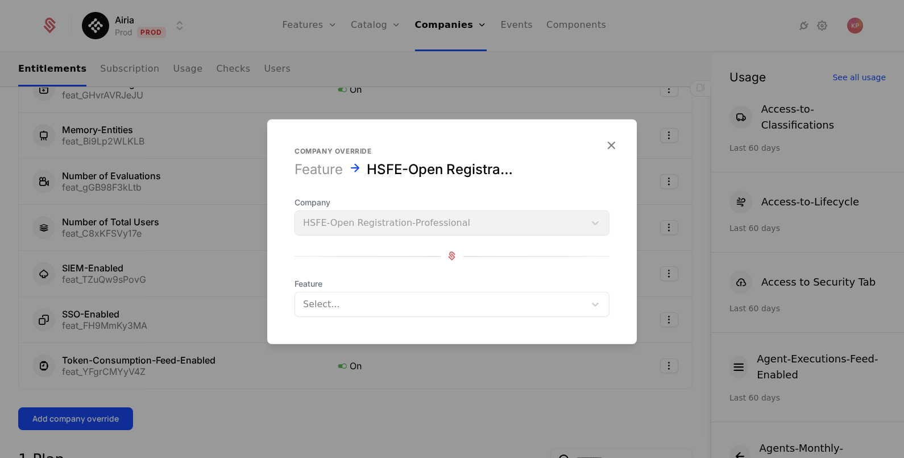
click at [410, 307] on div at bounding box center [440, 304] width 274 height 16
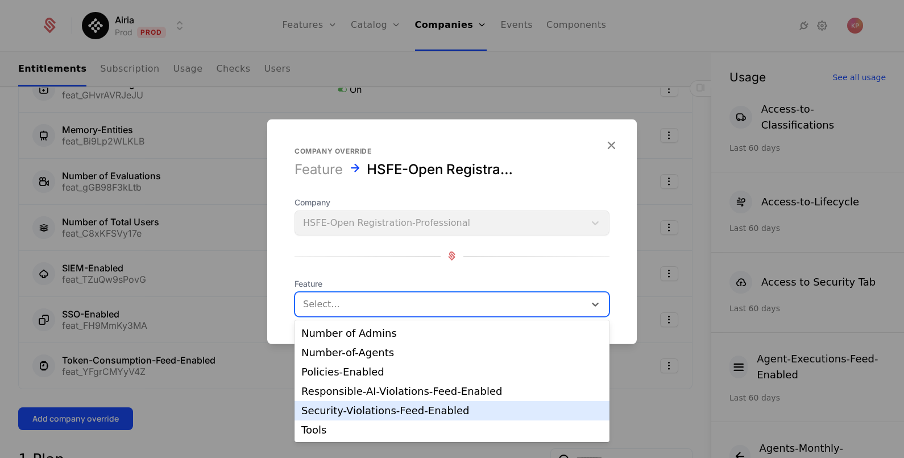
scroll to position [153, 0]
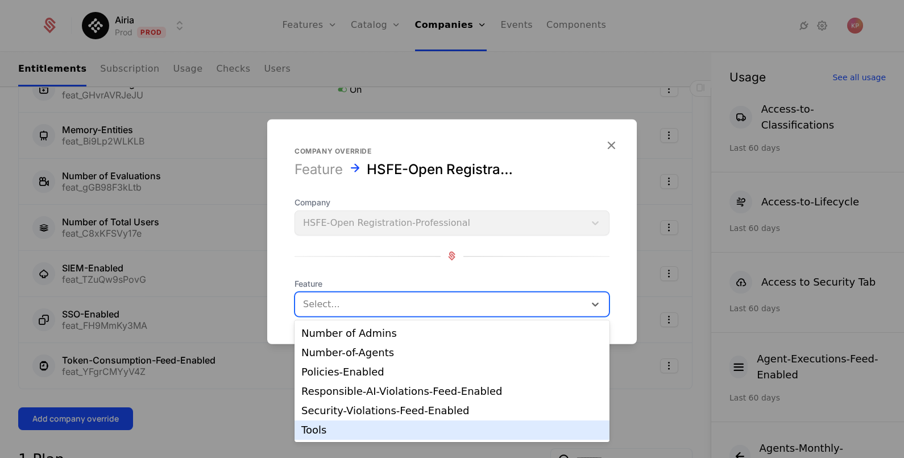
click at [385, 427] on div "Tools" at bounding box center [451, 430] width 301 height 10
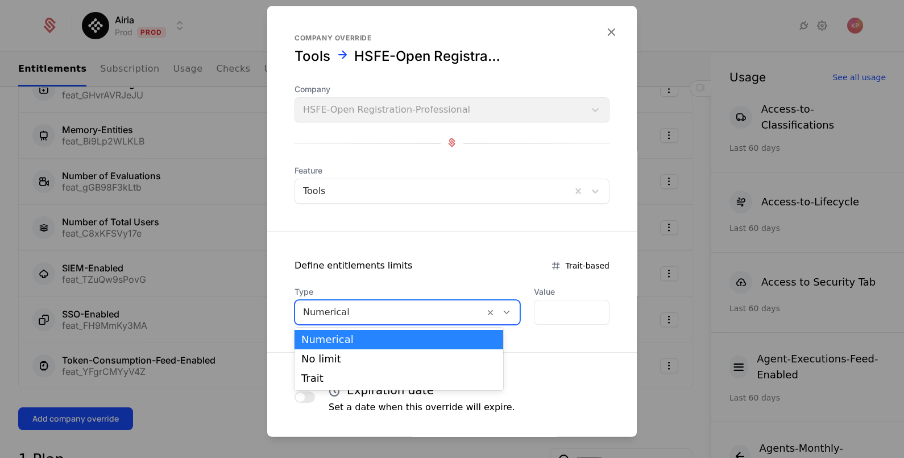
click at [383, 309] on div at bounding box center [389, 312] width 173 height 16
click at [377, 351] on div "No limit" at bounding box center [398, 358] width 209 height 19
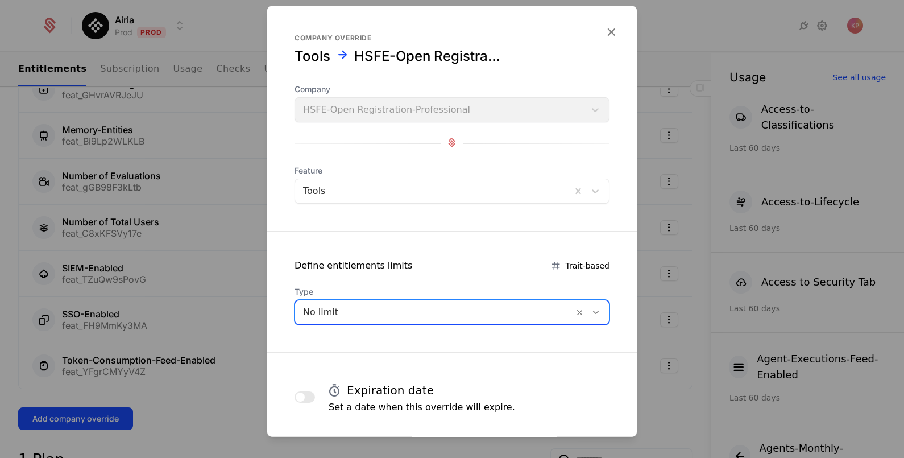
scroll to position [55, 0]
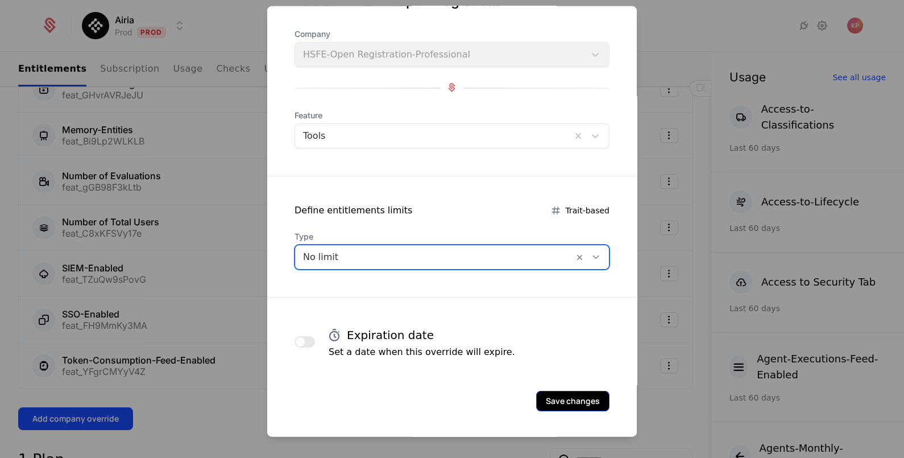
click at [550, 401] on button "Save changes" at bounding box center [572, 400] width 73 height 20
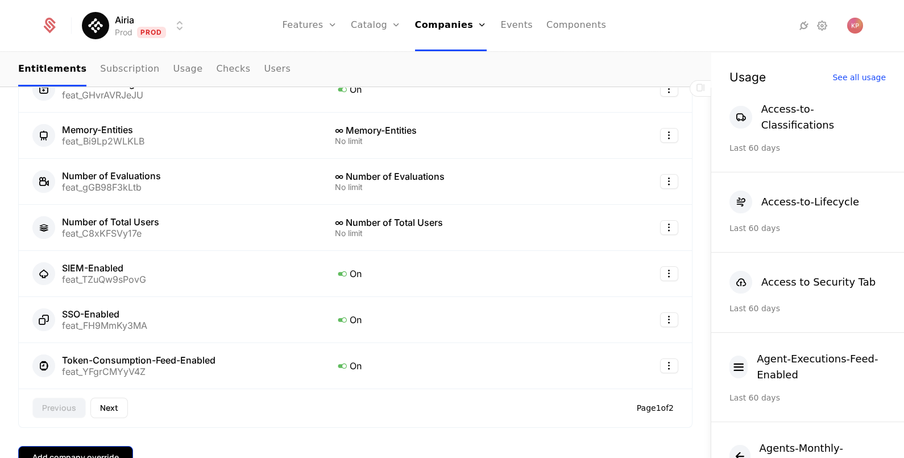
click at [79, 451] on div "Add company override" at bounding box center [75, 456] width 86 height 11
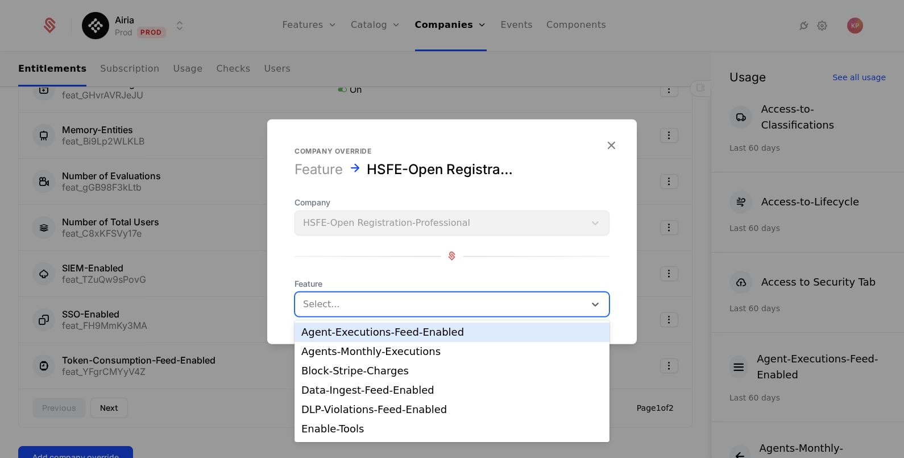
drag, startPoint x: 334, startPoint y: 314, endPoint x: 356, endPoint y: 313, distance: 22.2
click at [335, 314] on div "Select..." at bounding box center [451, 303] width 315 height 25
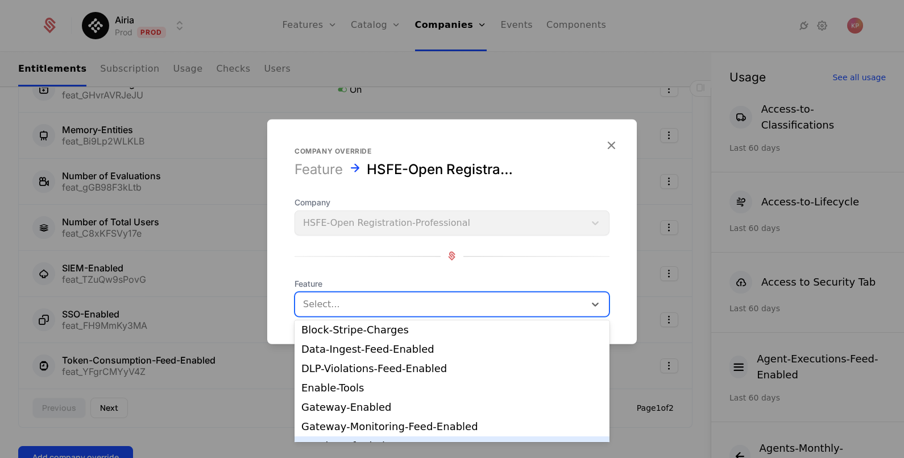
scroll to position [70, 0]
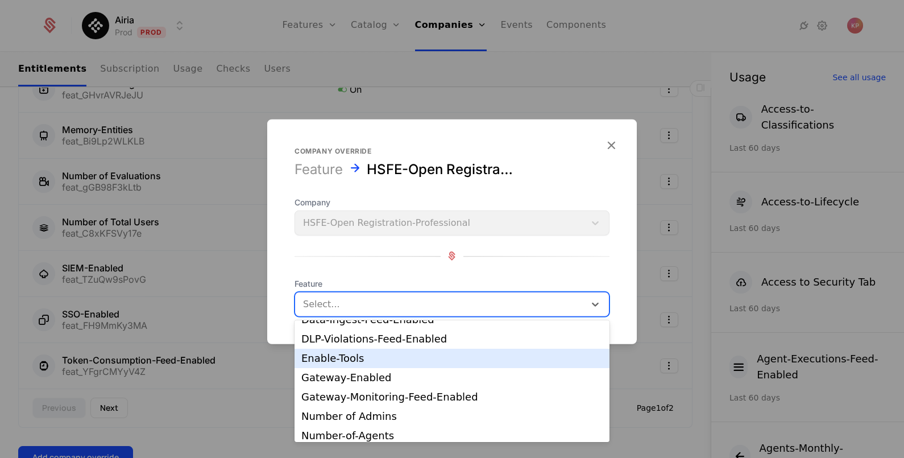
click at [388, 351] on div "Enable-Tools" at bounding box center [451, 357] width 315 height 19
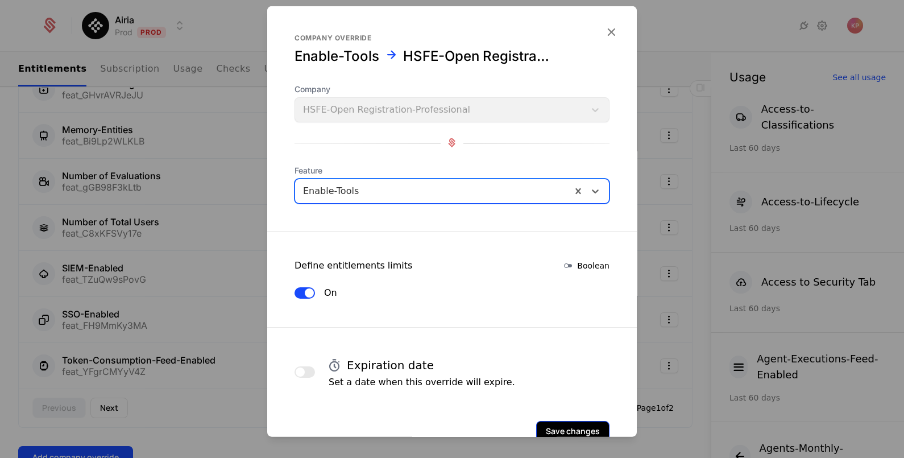
click at [566, 423] on button "Save changes" at bounding box center [572, 430] width 73 height 20
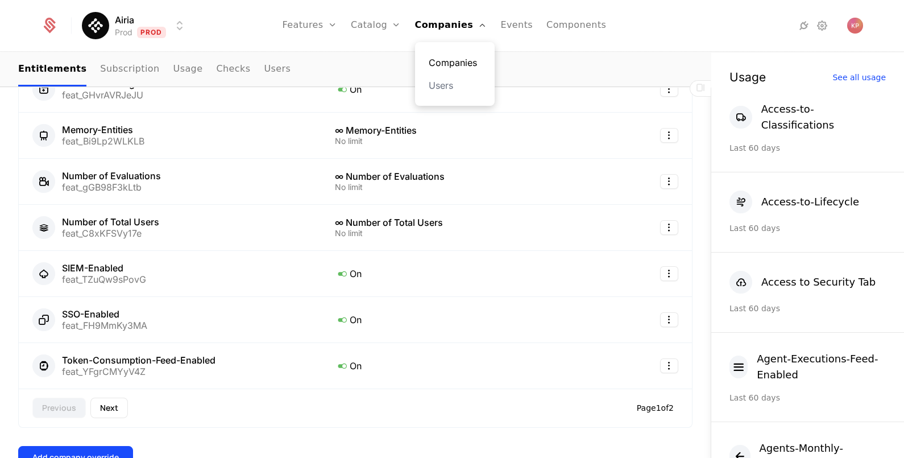
click at [465, 65] on link "Companies" at bounding box center [455, 63] width 52 height 14
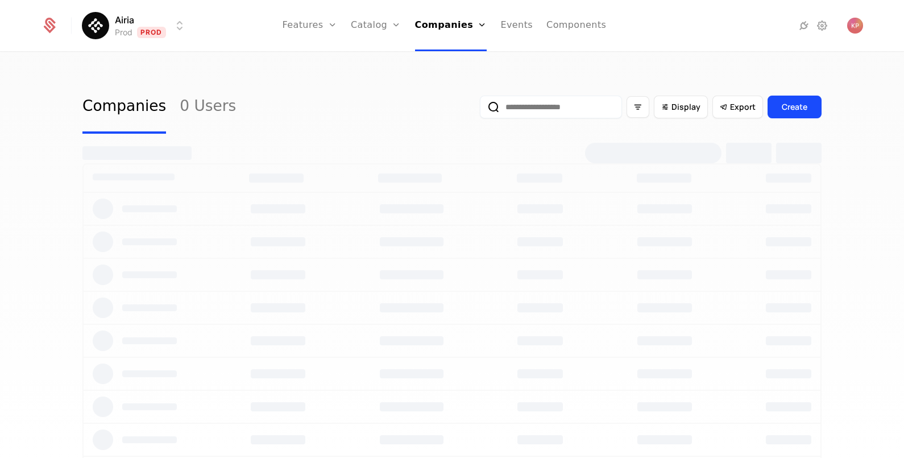
click at [530, 109] on input "email" at bounding box center [551, 106] width 142 height 23
paste input "**********"
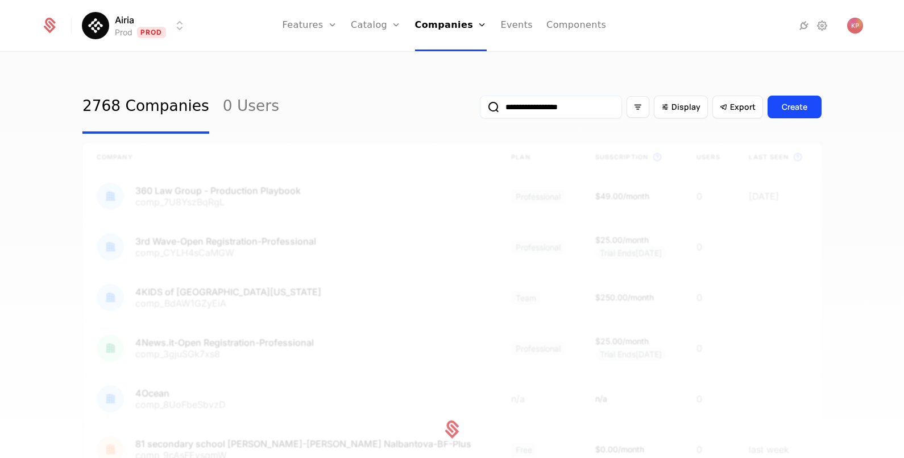
type input "**********"
click at [480, 109] on button "submit" at bounding box center [480, 109] width 0 height 0
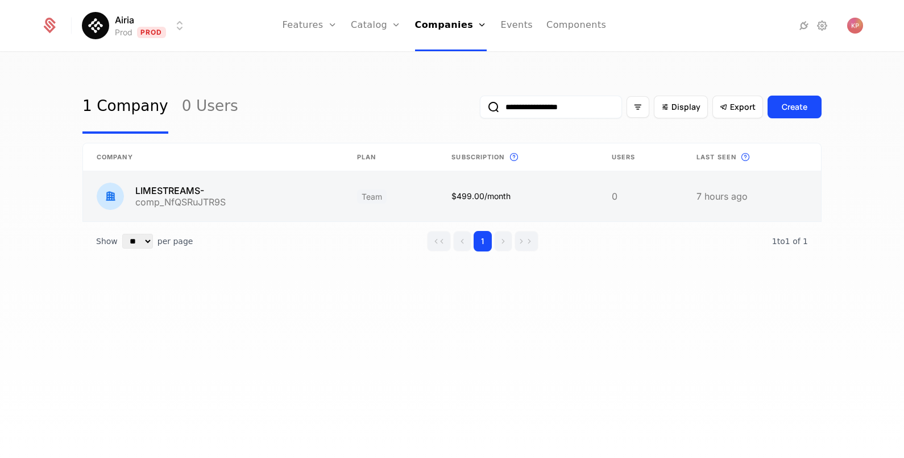
click at [222, 193] on link at bounding box center [213, 196] width 260 height 50
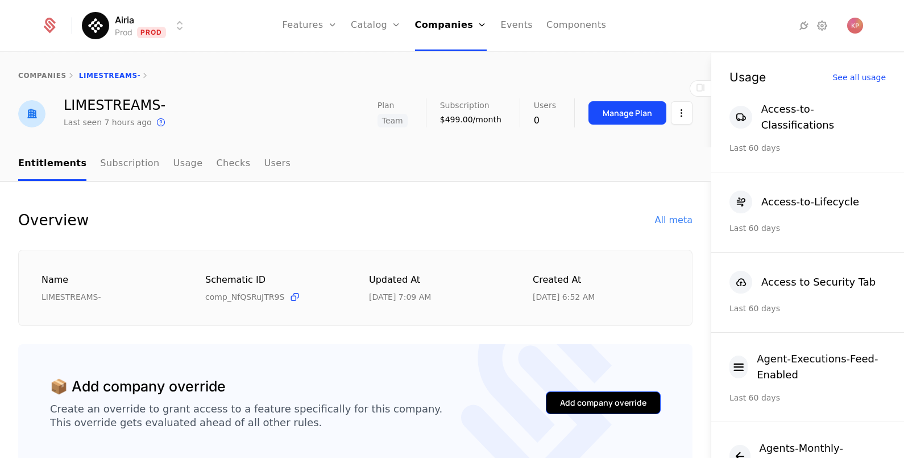
click at [609, 401] on div "Add company override" at bounding box center [603, 402] width 86 height 11
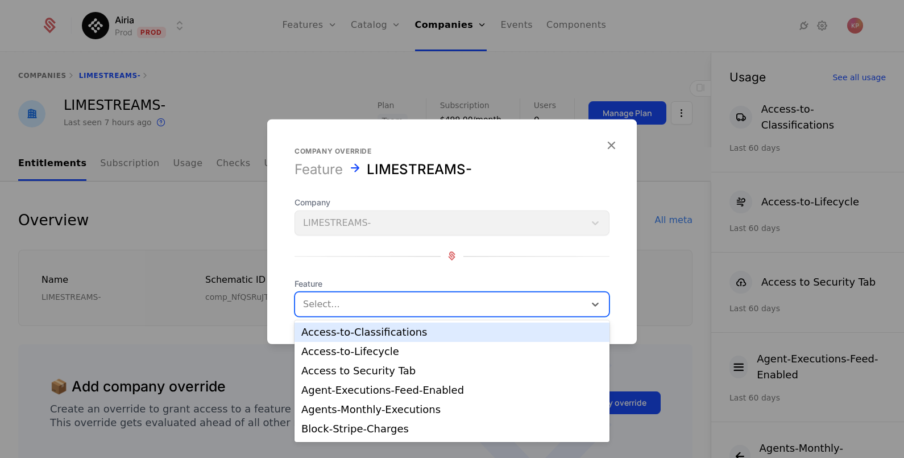
click at [387, 305] on div at bounding box center [440, 304] width 274 height 16
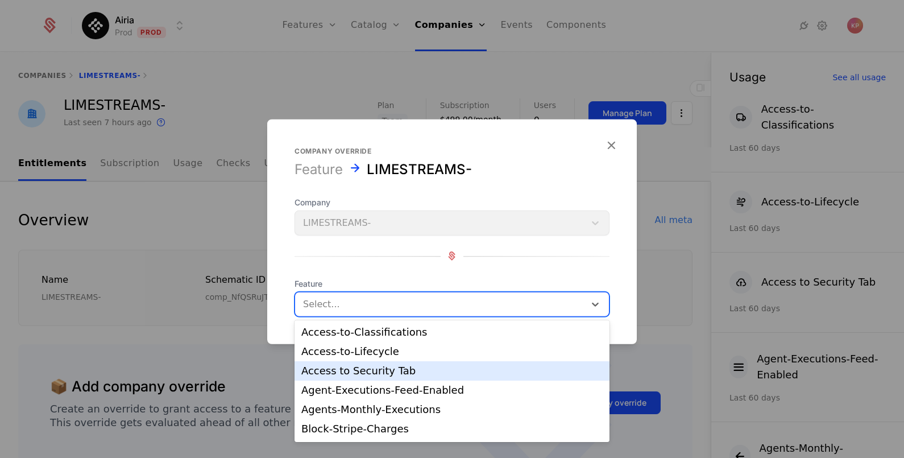
click at [398, 370] on div "Access to Security Tab" at bounding box center [451, 371] width 301 height 10
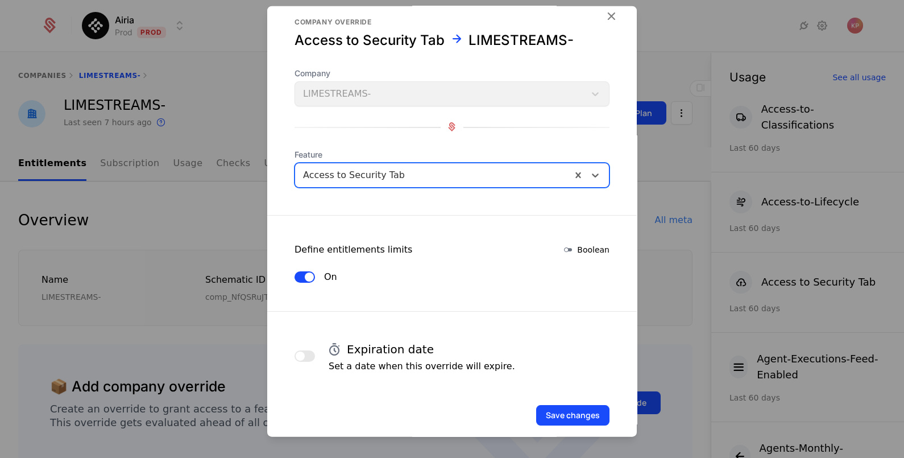
scroll to position [30, 0]
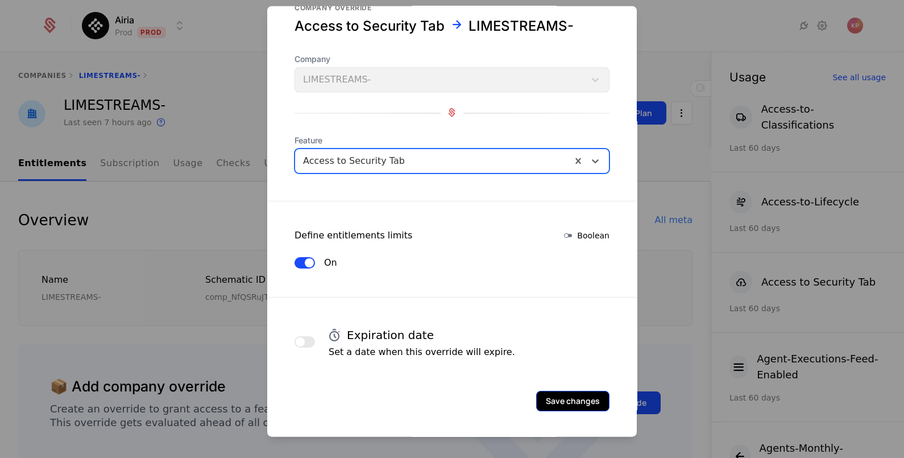
click at [545, 398] on button "Save changes" at bounding box center [572, 400] width 73 height 20
